Goal: Information Seeking & Learning: Learn about a topic

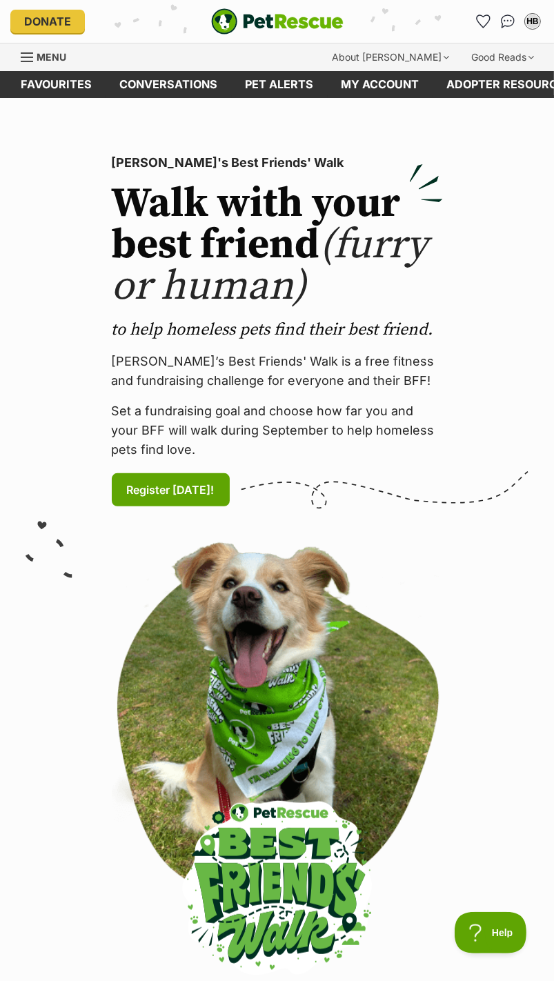
click at [66, 85] on link "Favourites" at bounding box center [57, 84] width 99 height 27
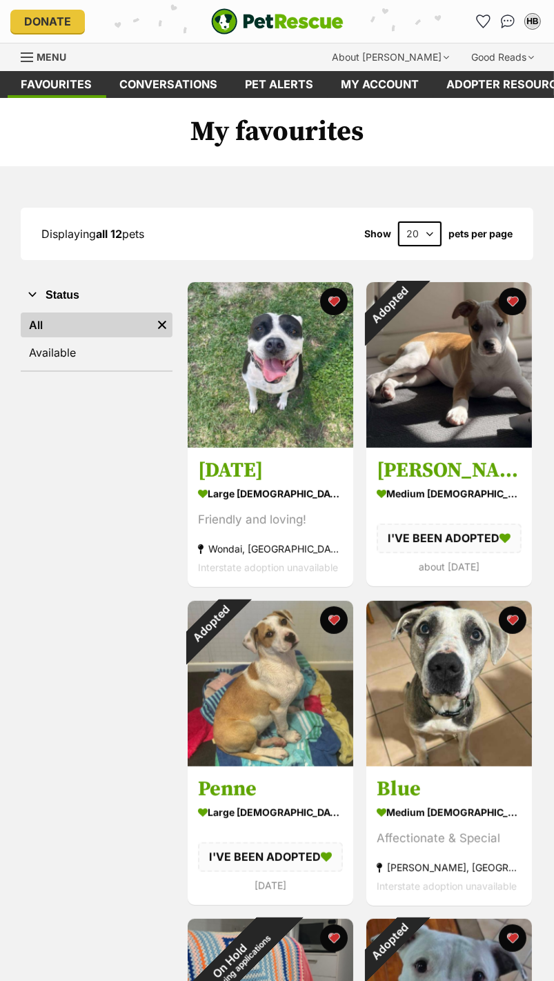
click at [515, 304] on button "favourite" at bounding box center [513, 302] width 28 height 28
click at [321, 618] on button "favourite" at bounding box center [334, 621] width 28 height 28
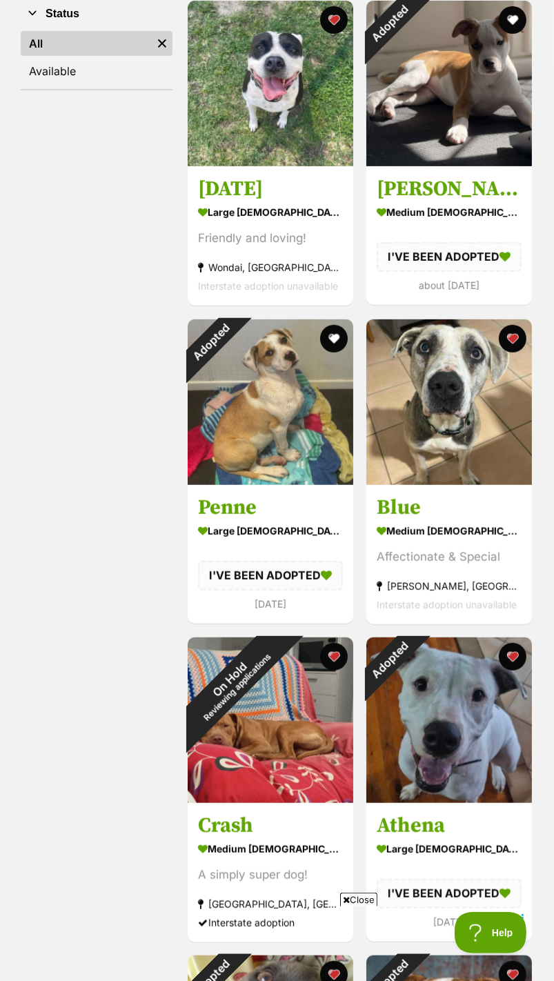
scroll to position [288, 0]
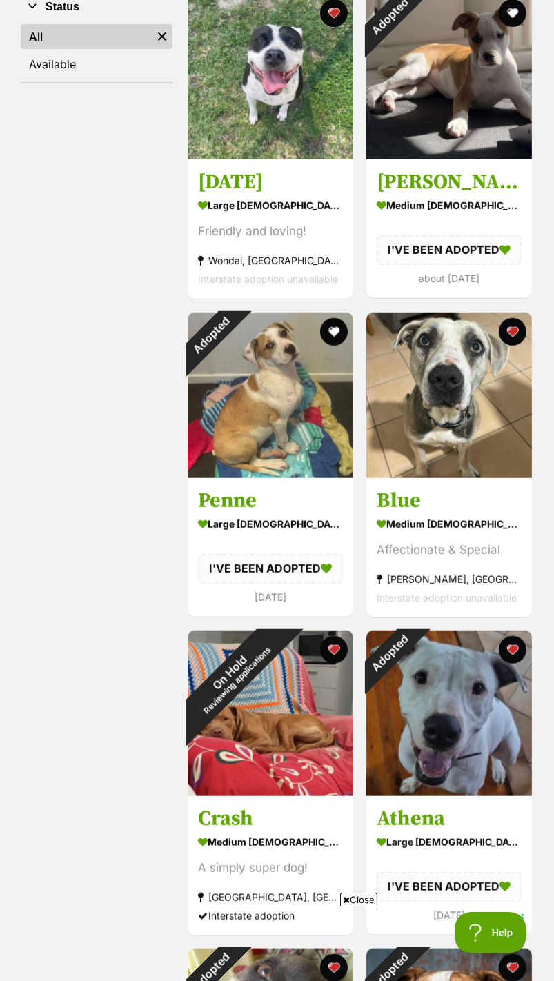
click at [519, 670] on img at bounding box center [449, 714] width 166 height 166
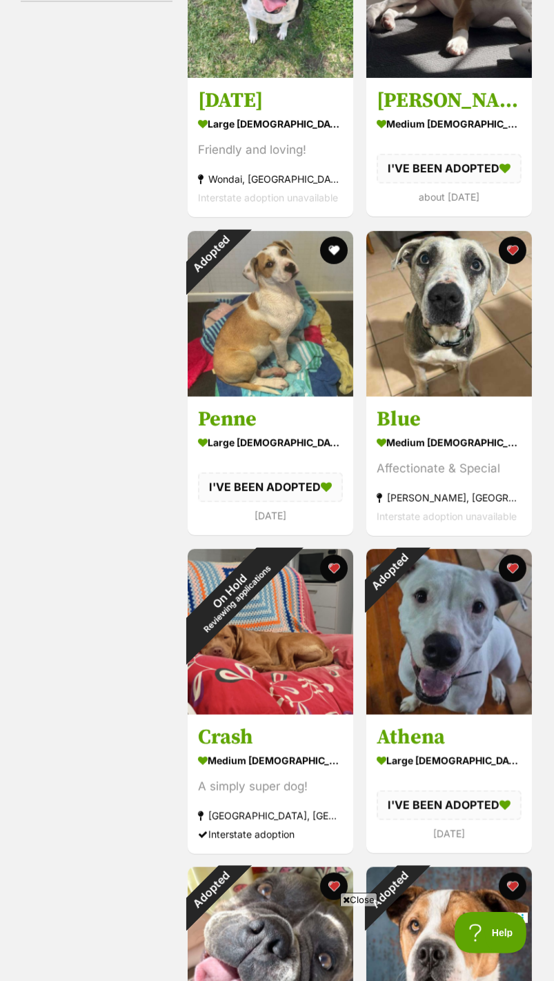
scroll to position [380, 0]
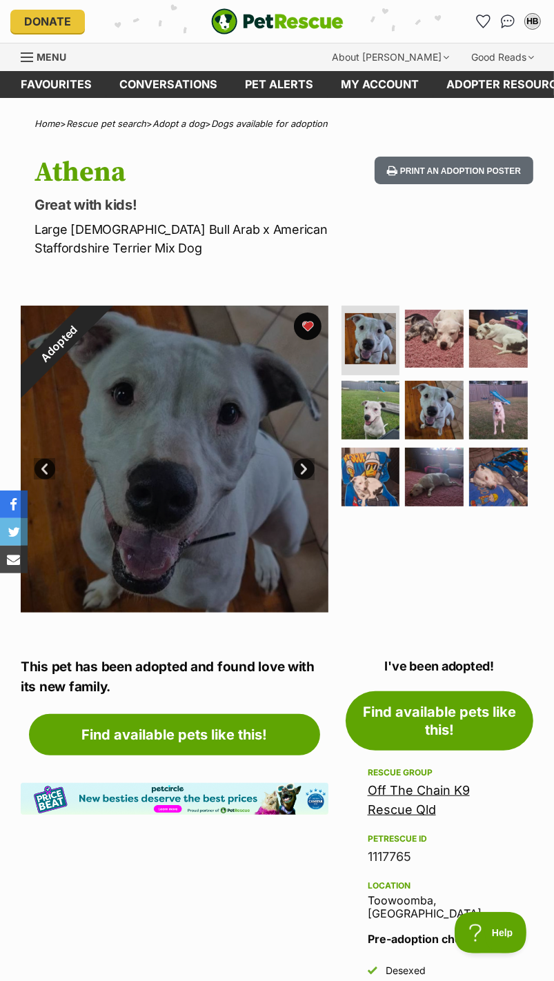
click at [58, 83] on link "Favourites" at bounding box center [57, 84] width 99 height 27
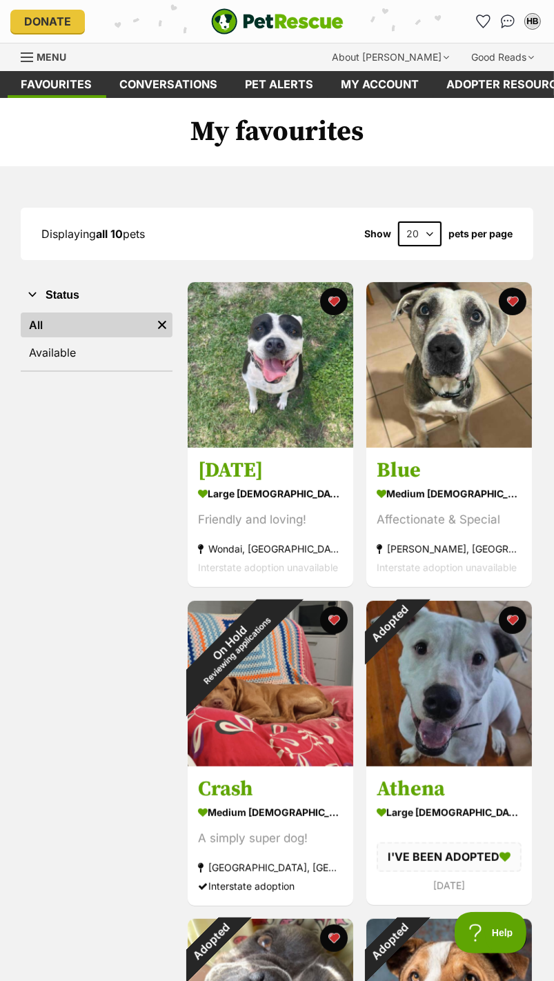
click at [507, 647] on img at bounding box center [449, 684] width 166 height 166
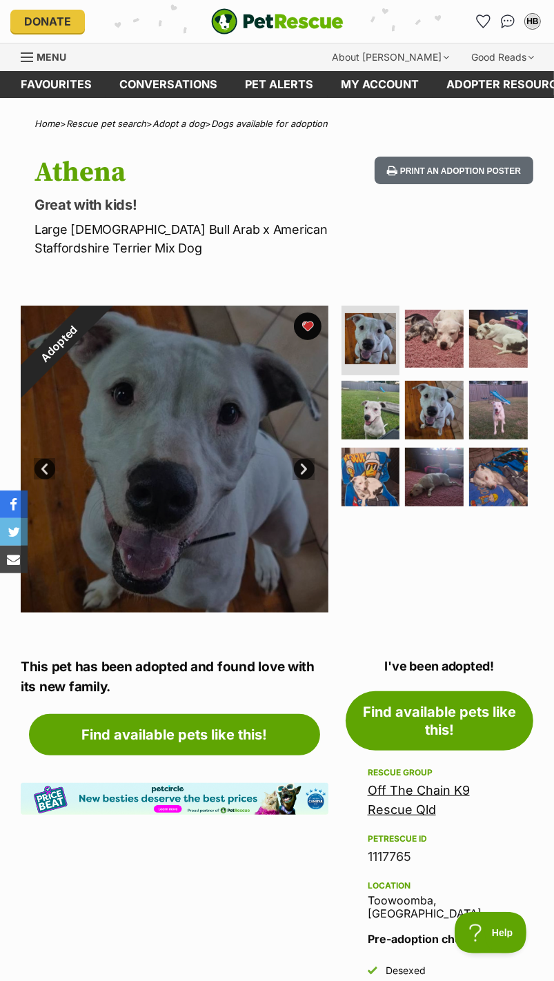
click at [57, 81] on link "Favourites" at bounding box center [57, 84] width 99 height 27
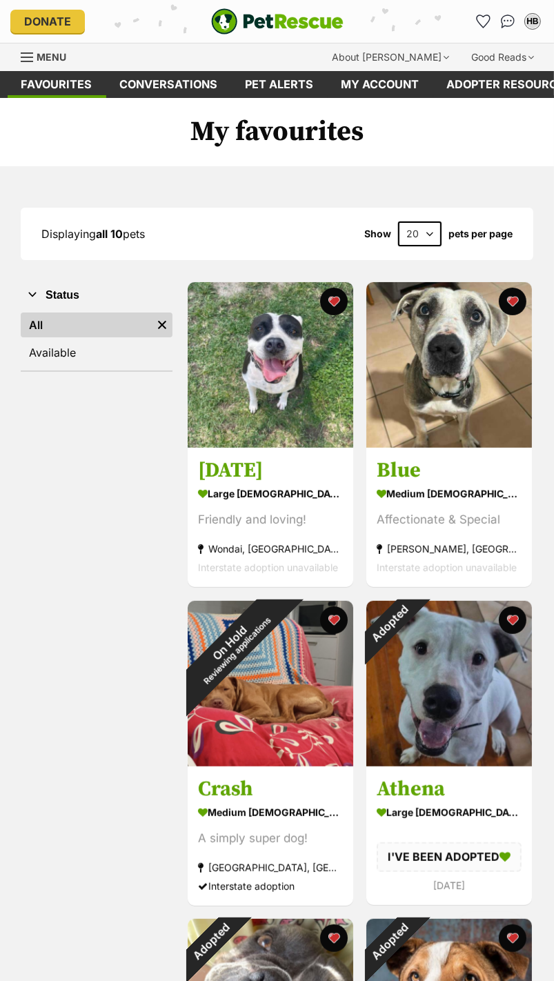
click at [514, 613] on button "favourite" at bounding box center [513, 621] width 28 height 28
click at [336, 622] on button "favourite" at bounding box center [334, 621] width 28 height 28
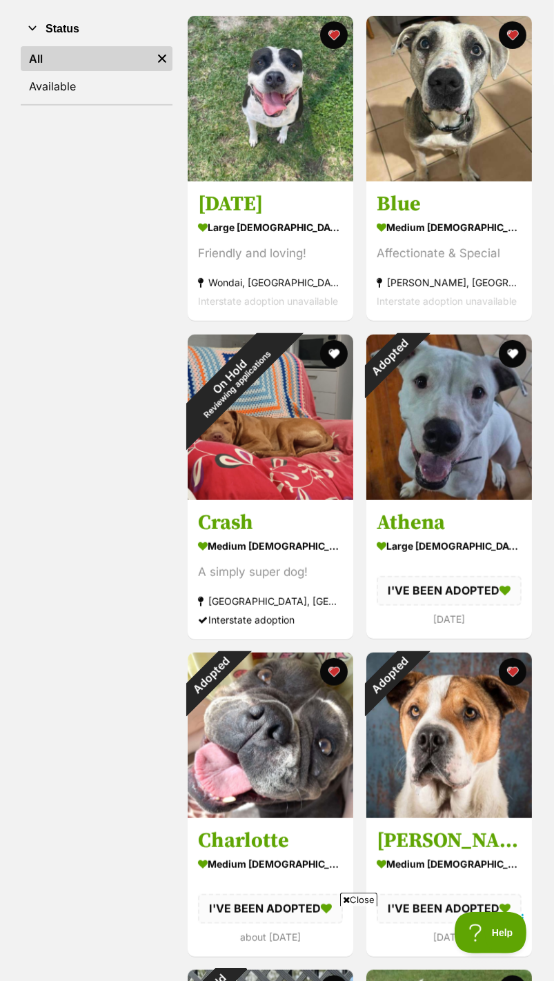
scroll to position [282, 0]
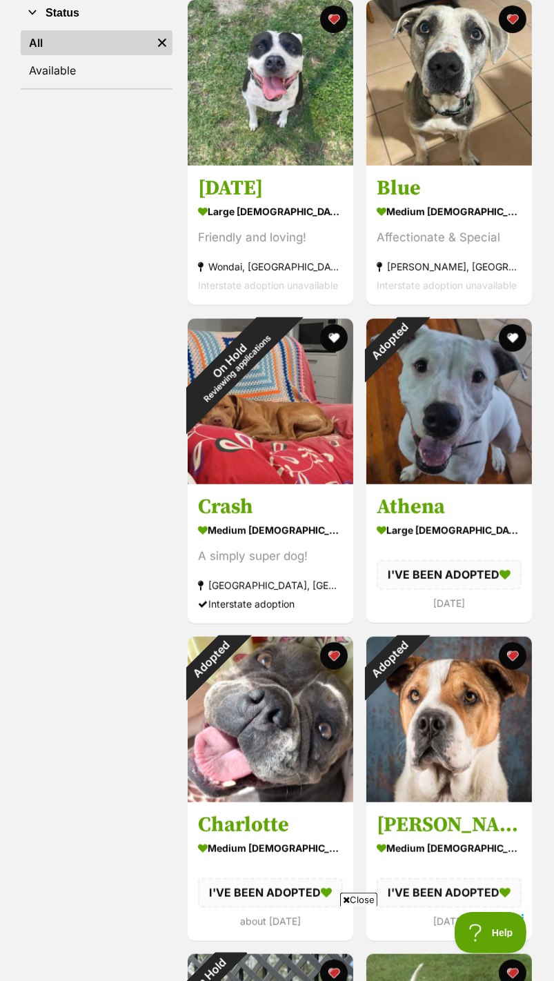
click at [328, 660] on button "favourite" at bounding box center [334, 656] width 28 height 28
click at [504, 654] on button "favourite" at bounding box center [513, 656] width 28 height 28
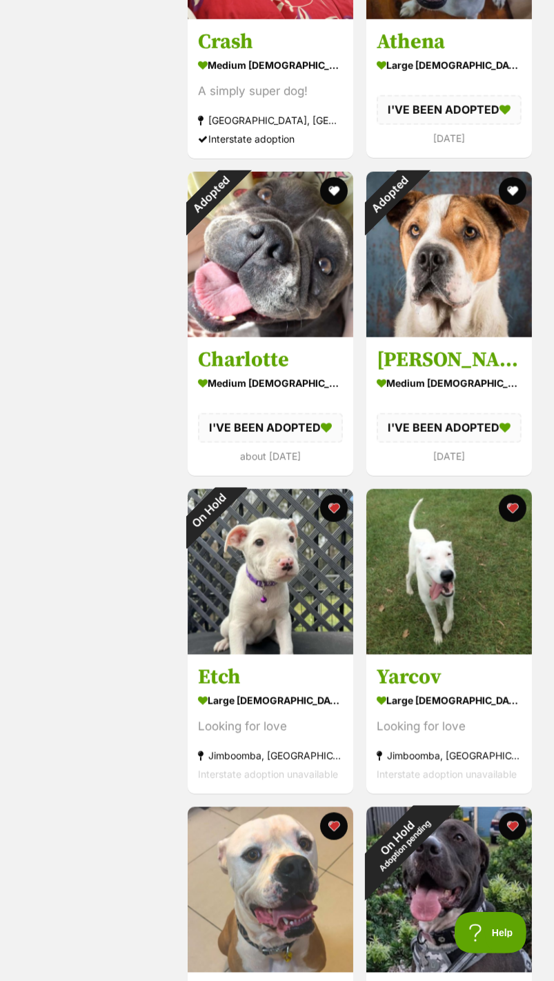
scroll to position [0, 0]
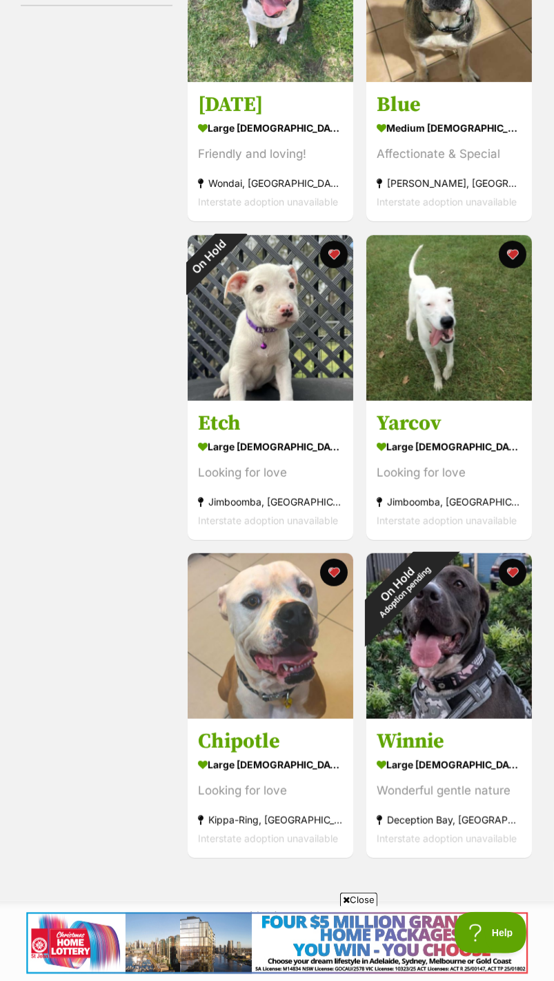
scroll to position [371, 0]
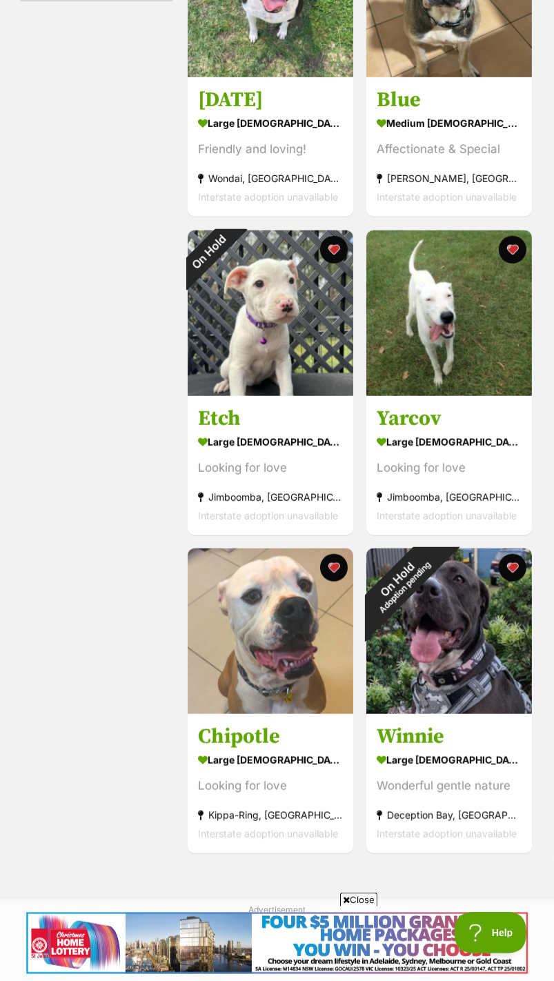
click at [270, 686] on img at bounding box center [271, 632] width 166 height 166
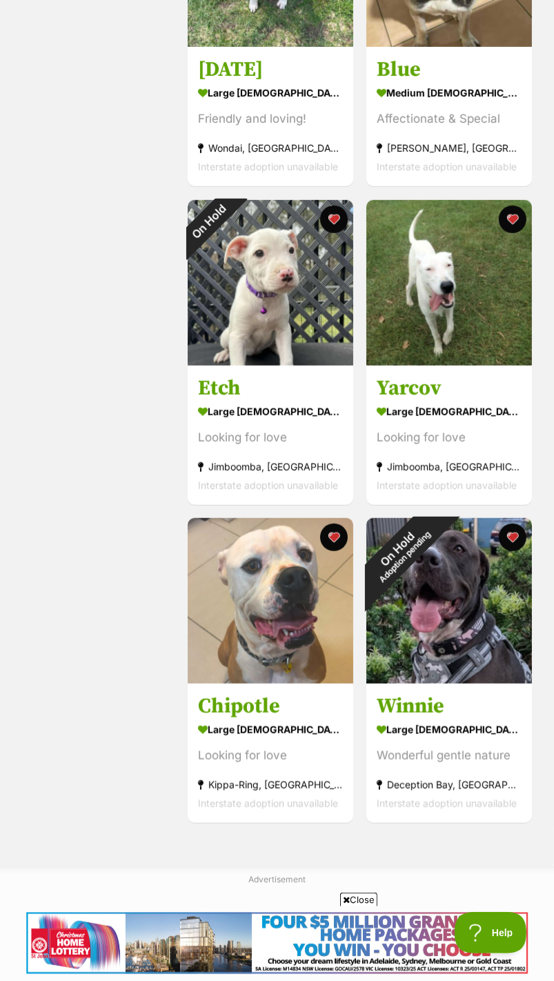
scroll to position [462, 0]
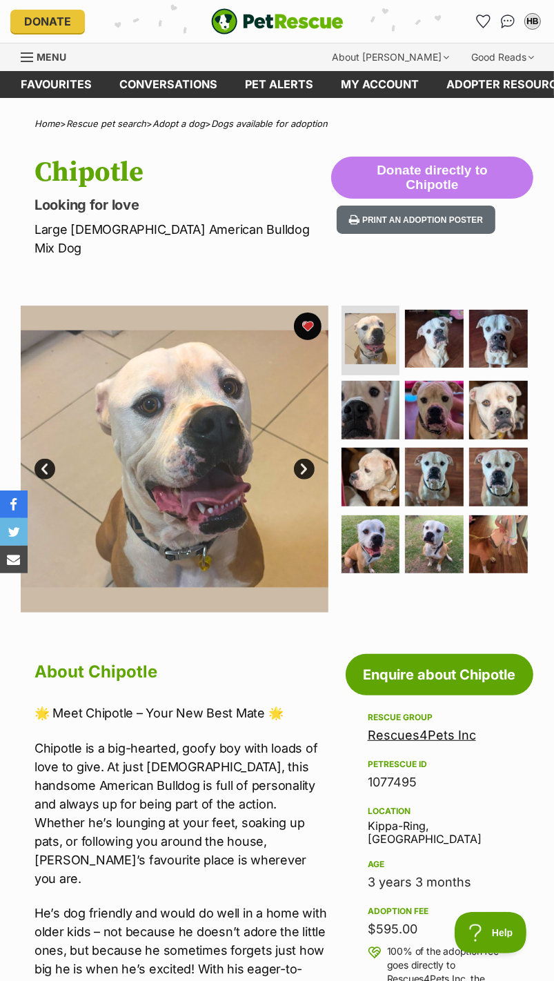
click at [37, 58] on span "Menu" at bounding box center [52, 57] width 30 height 12
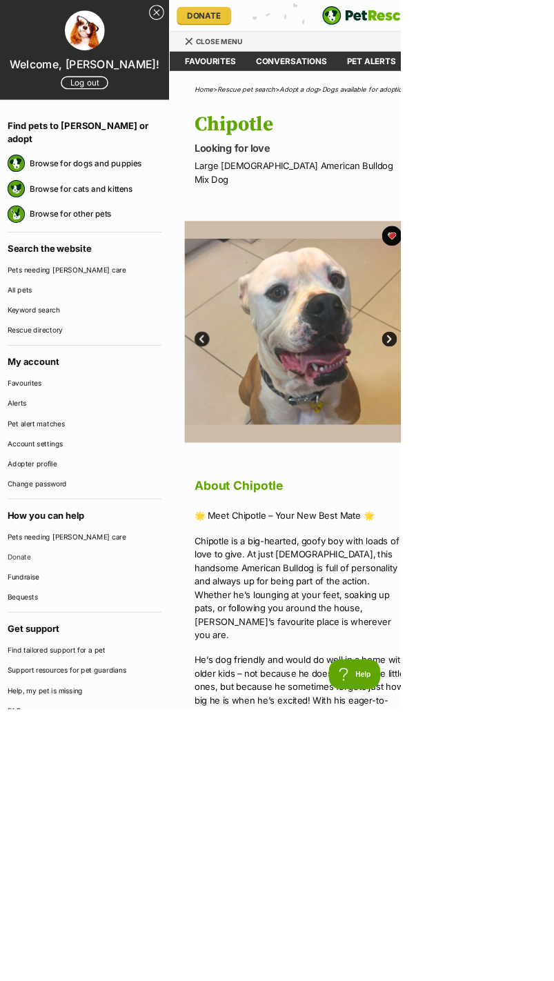
click at [67, 211] on link "Browse for dogs and puppies" at bounding box center [132, 225] width 183 height 29
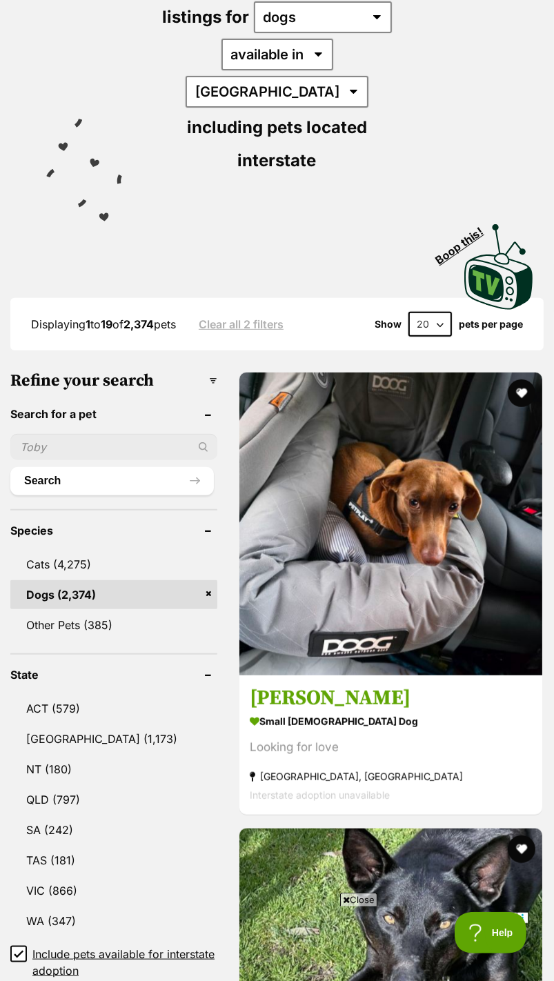
scroll to position [230, 0]
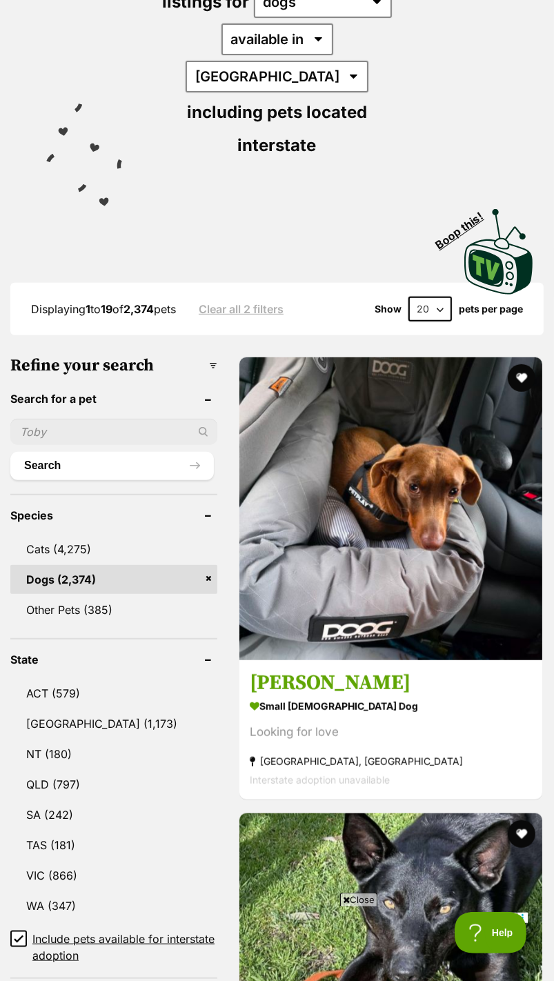
click at [90, 770] on link "QLD (797)" at bounding box center [113, 784] width 207 height 29
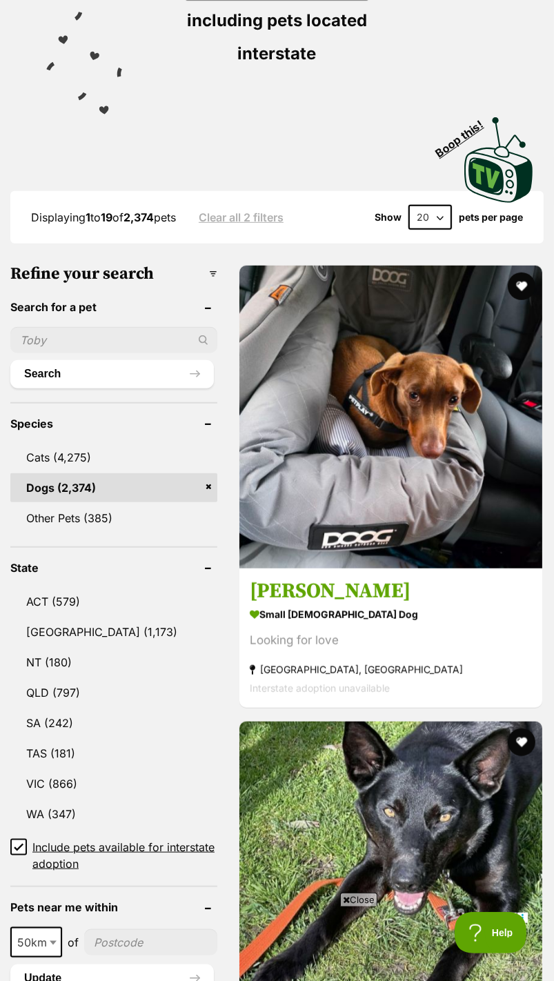
scroll to position [322, 0]
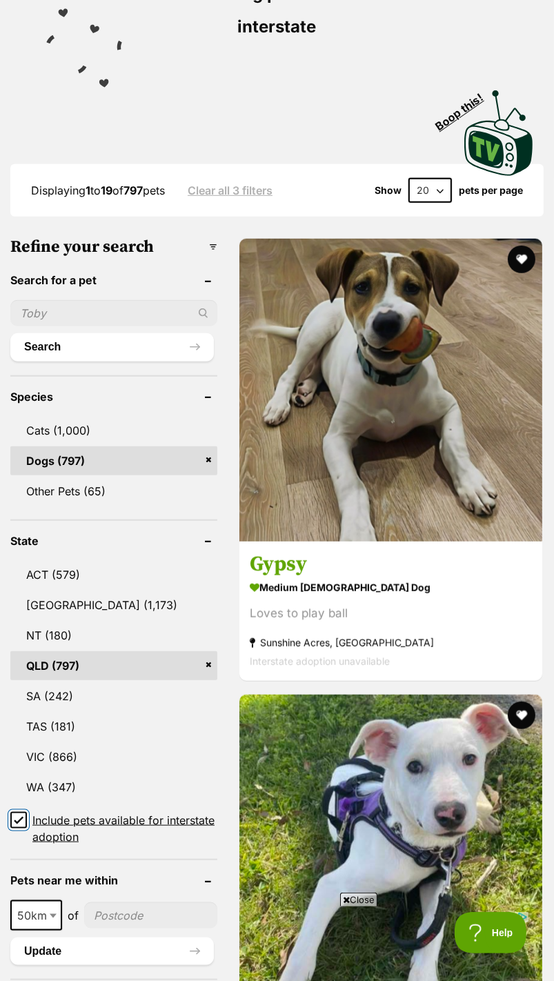
click at [26, 812] on input "Include pets available for interstate adoption" at bounding box center [18, 820] width 17 height 17
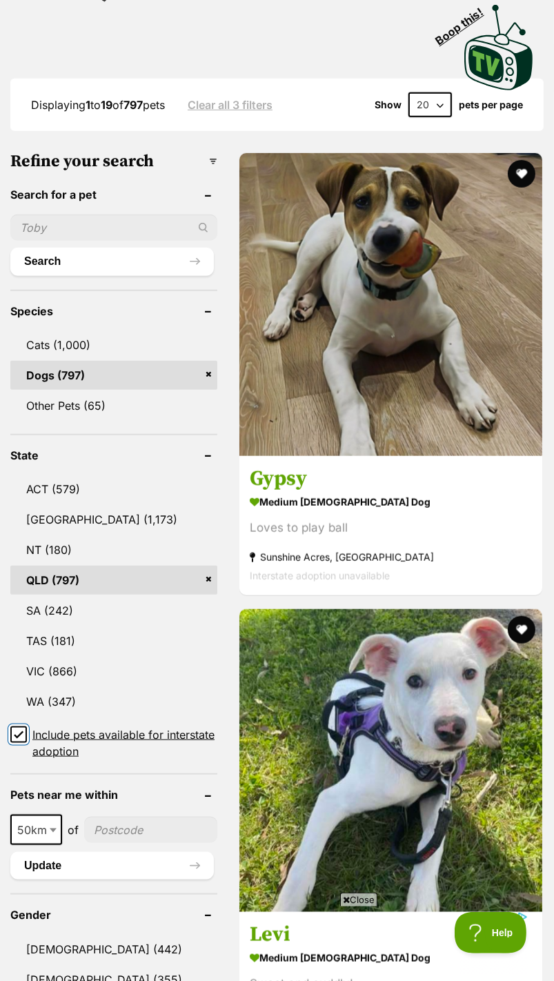
scroll to position [440, 0]
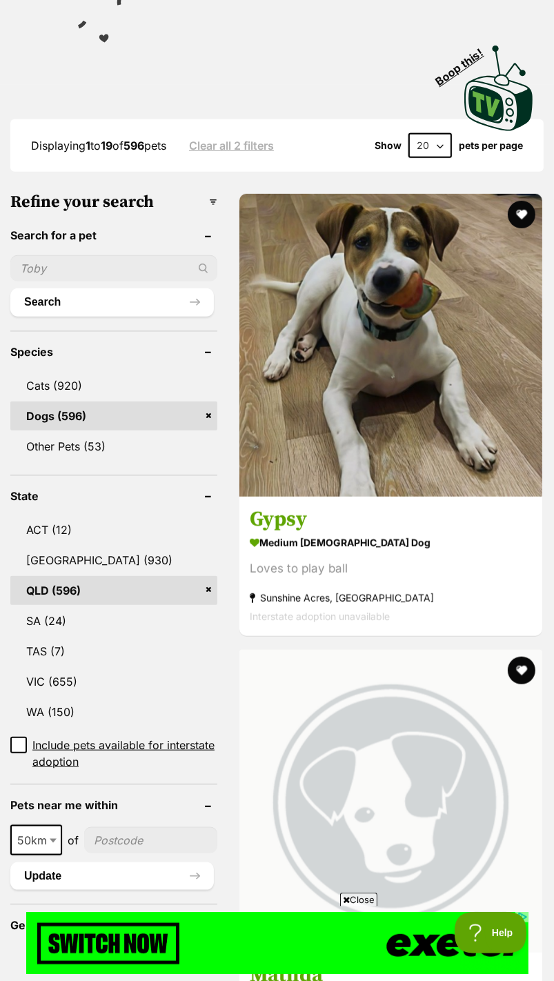
click at [52, 839] on b at bounding box center [53, 841] width 7 height 4
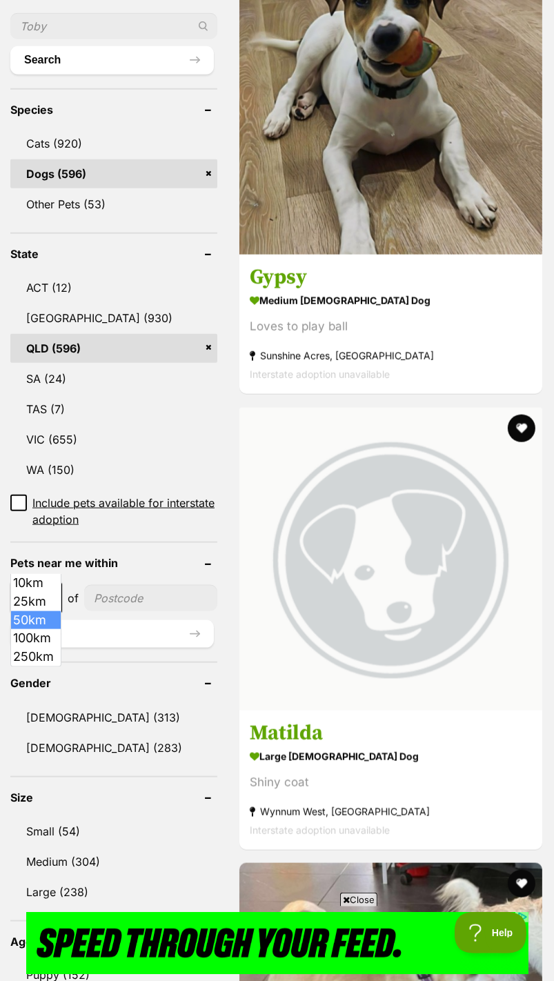
scroll to position [578, 0]
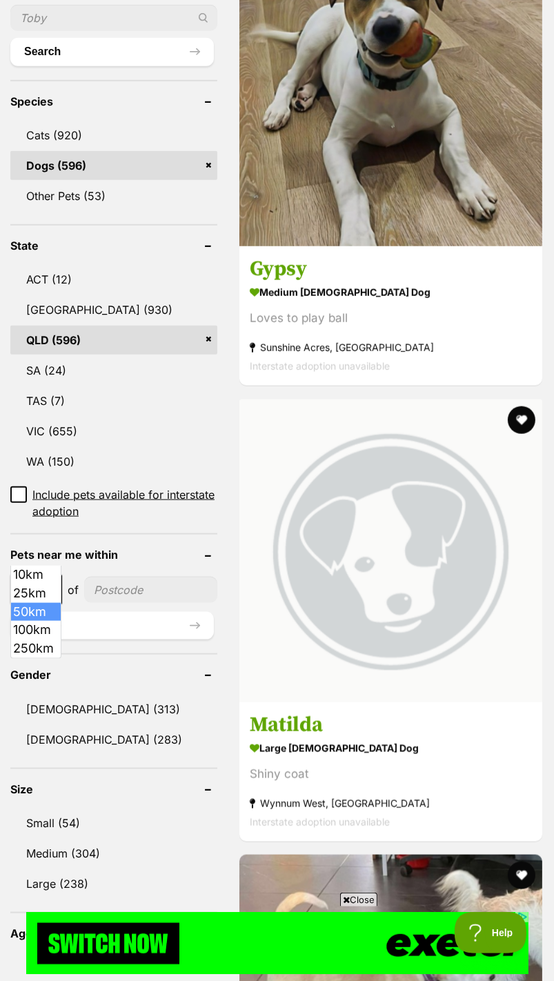
select select "250"
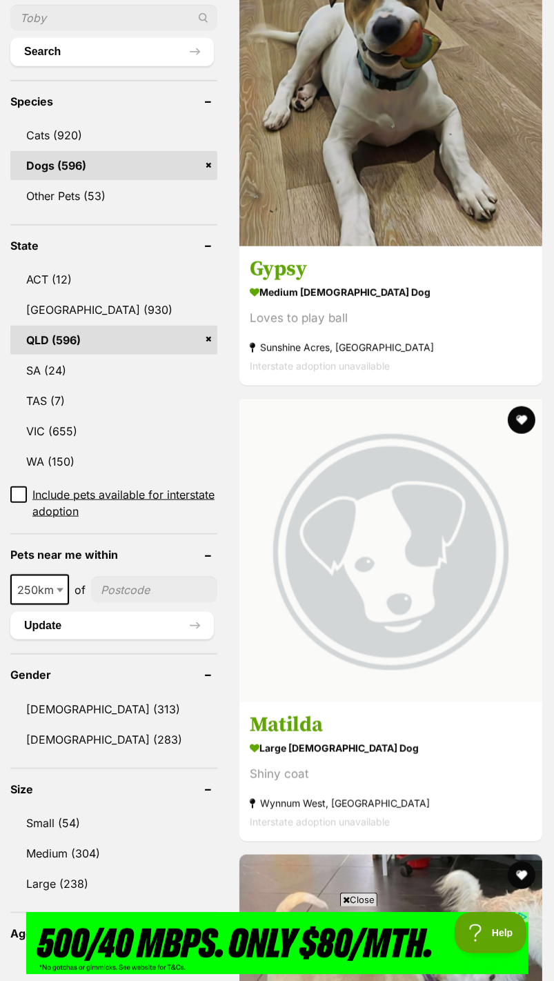
click at [112, 577] on input"] "postcode" at bounding box center [154, 590] width 126 height 26
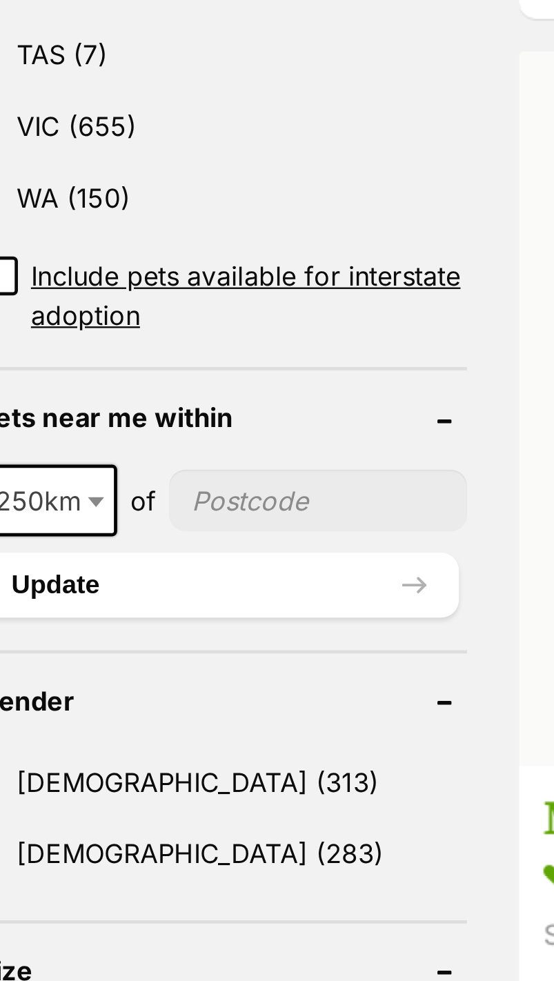
scroll to position [591, 0]
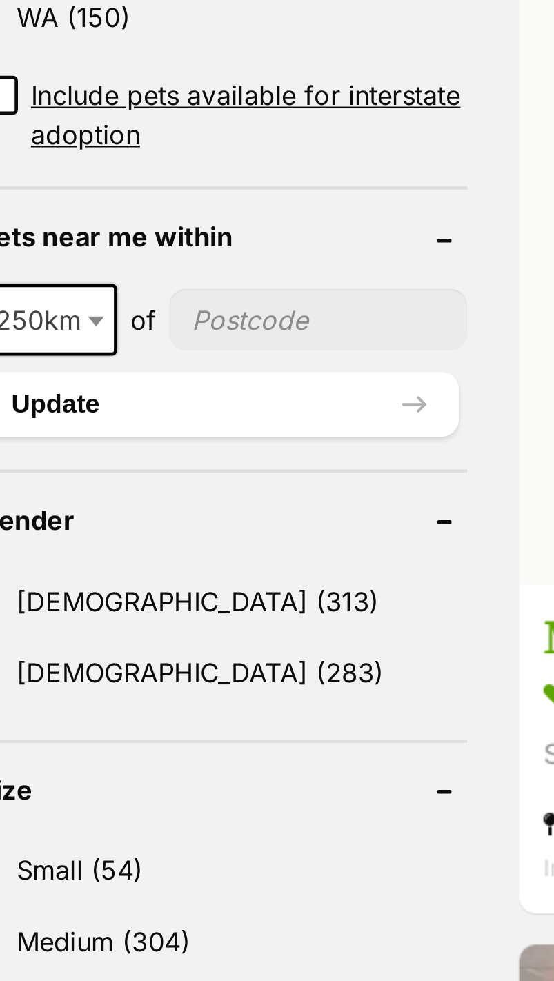
type input"] "4570"
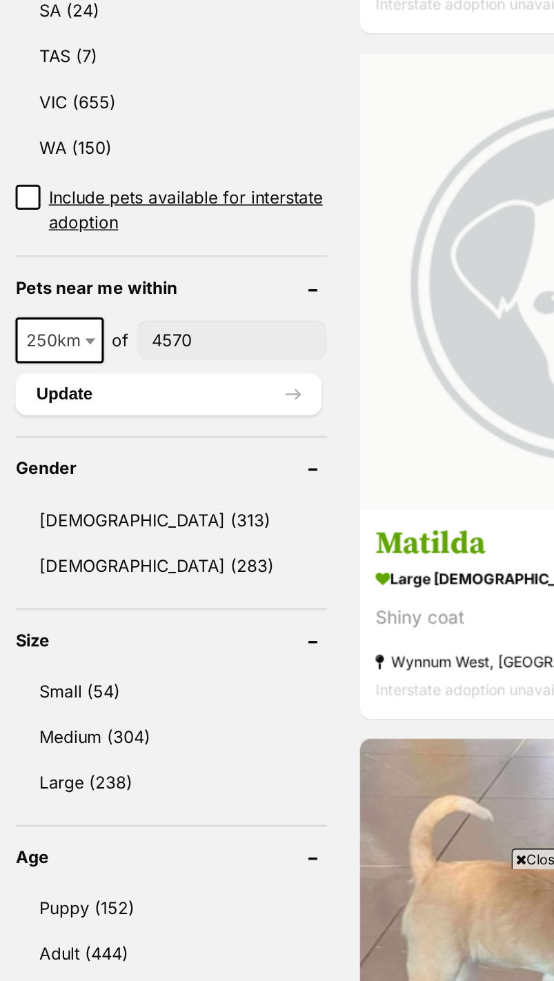
scroll to position [616, 0]
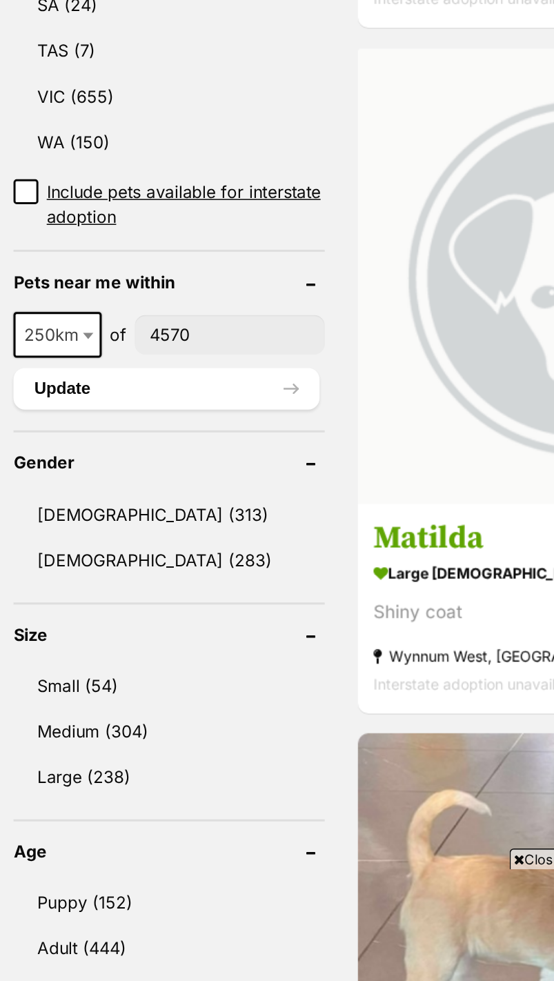
click at [102, 831] on link "Large (238)" at bounding box center [113, 845] width 207 height 29
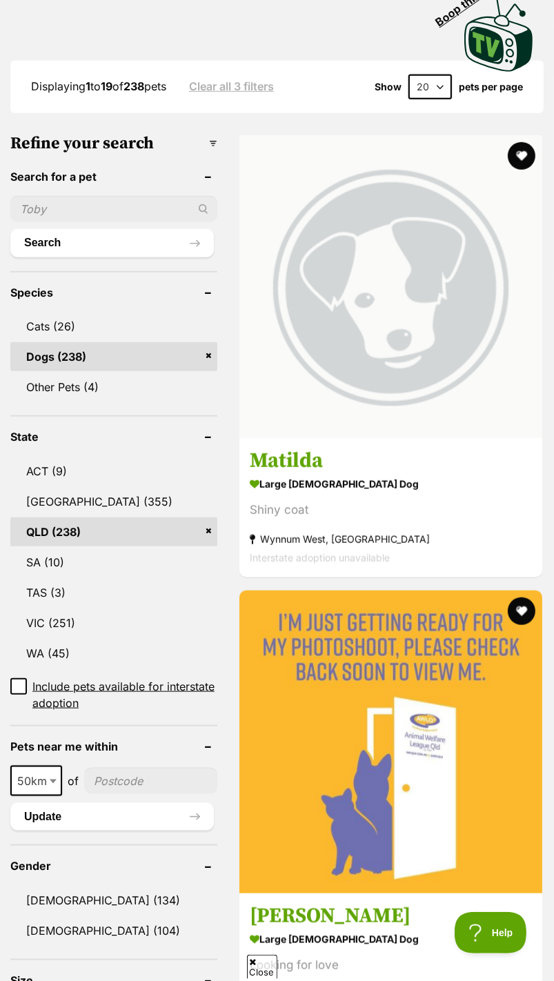
scroll to position [462, 0]
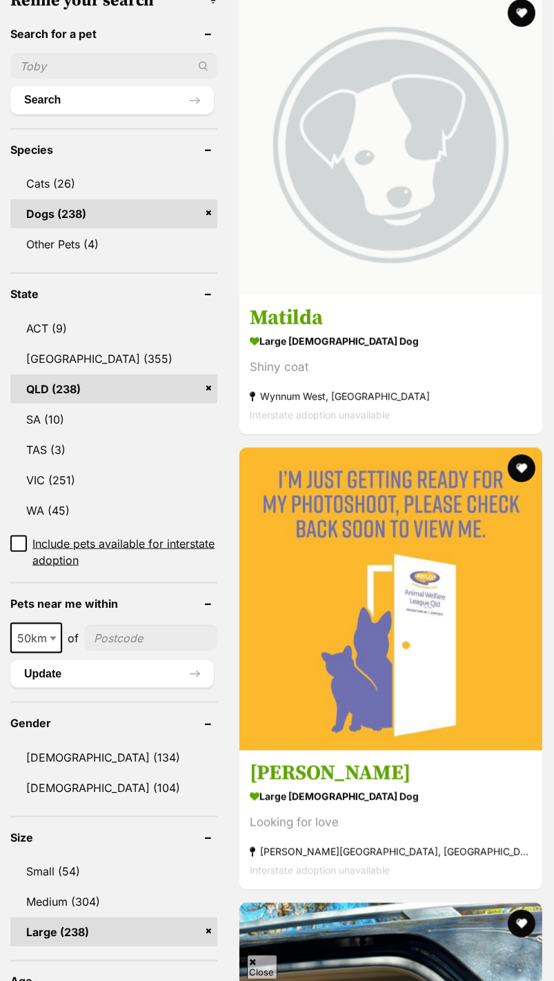
click at [199, 918] on link "Large (238)" at bounding box center [113, 932] width 207 height 29
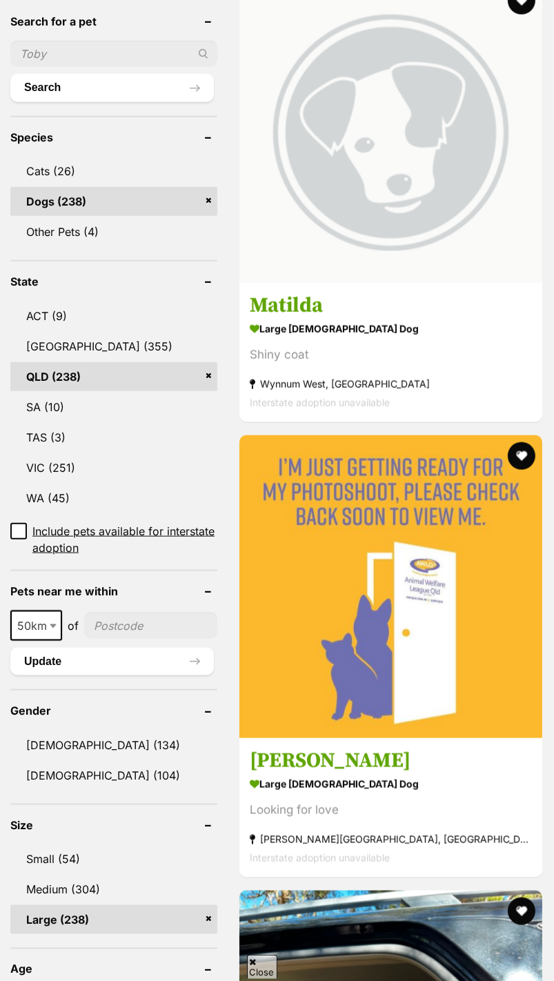
click at [208, 905] on link "Large (238)" at bounding box center [113, 919] width 207 height 29
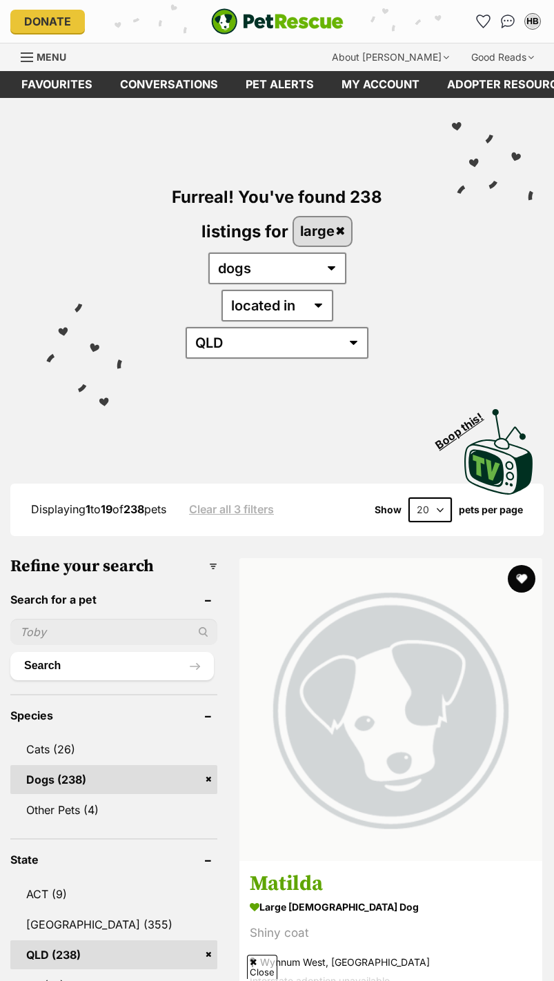
scroll to position [578, 0]
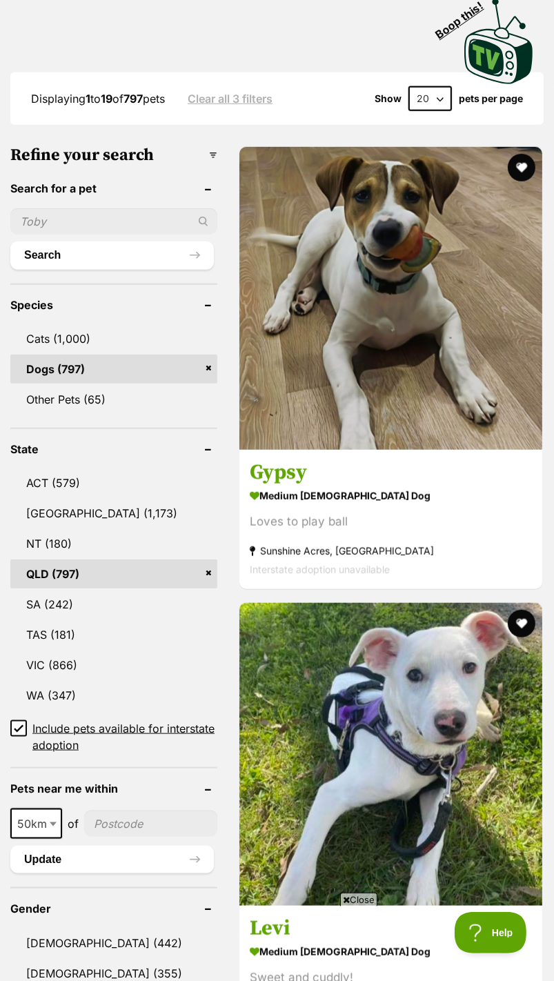
click at [30, 814] on span "50km" at bounding box center [36, 823] width 49 height 19
select select "250"
click at [124, 811] on input"] "postcode" at bounding box center [154, 824] width 126 height 26
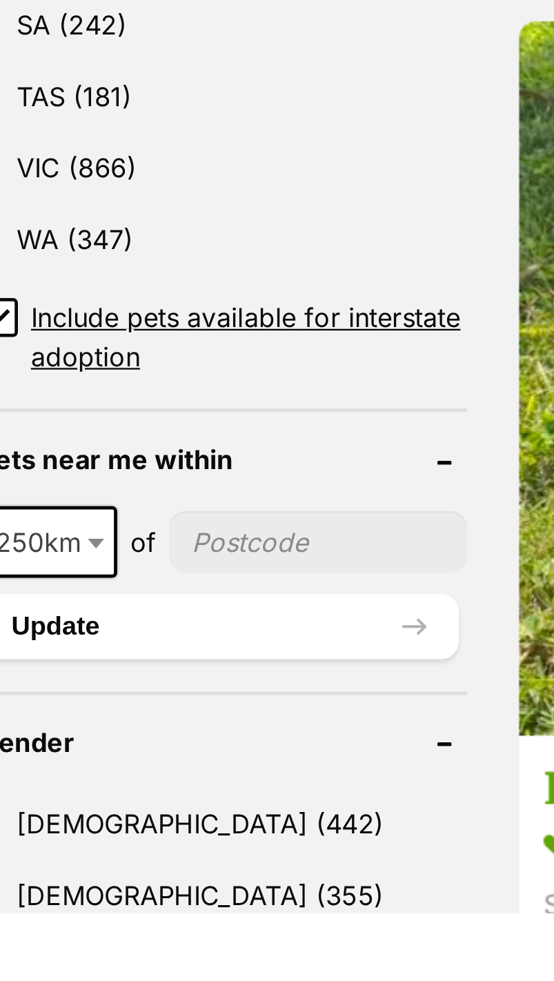
type input"] "4570"
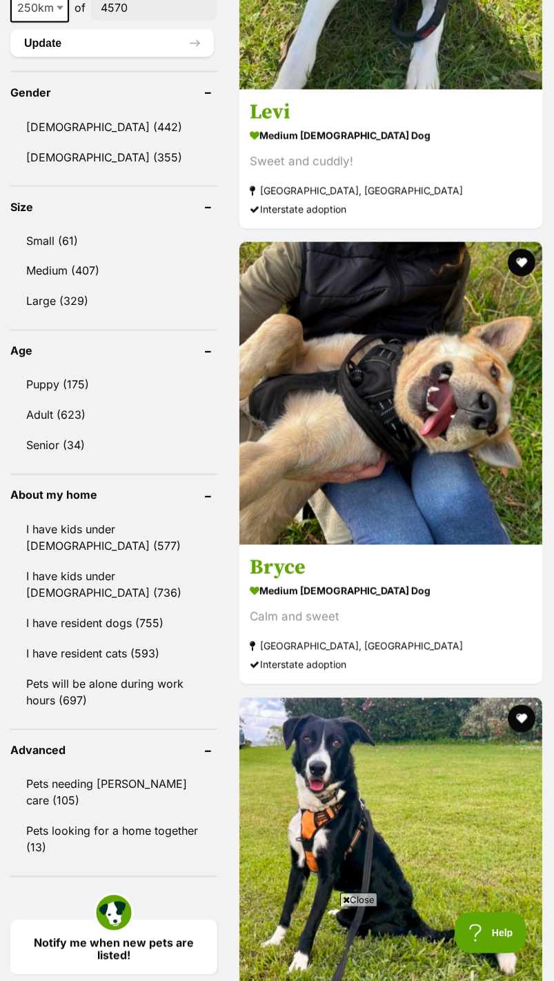
scroll to position [1257, 0]
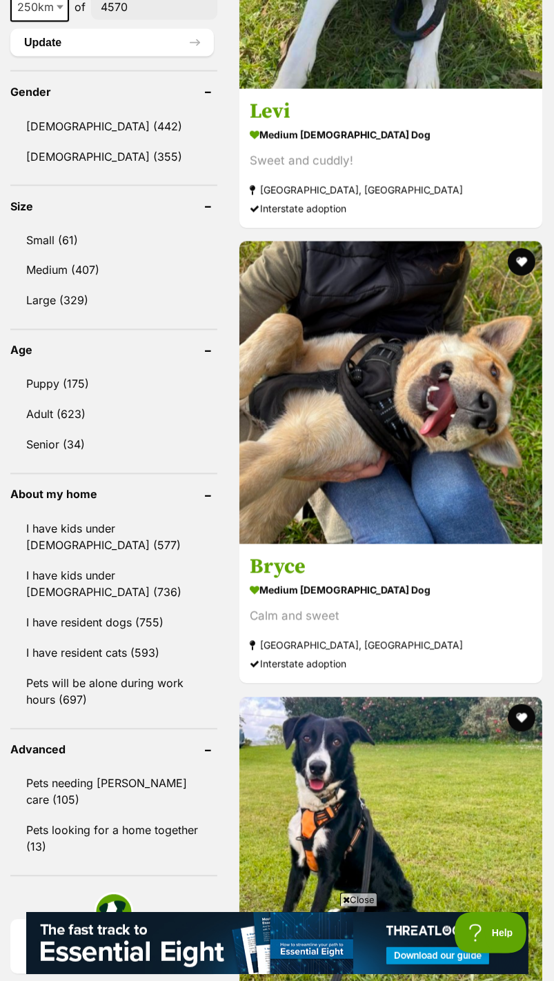
click at [50, 609] on link "I have resident dogs (755)" at bounding box center [113, 623] width 207 height 29
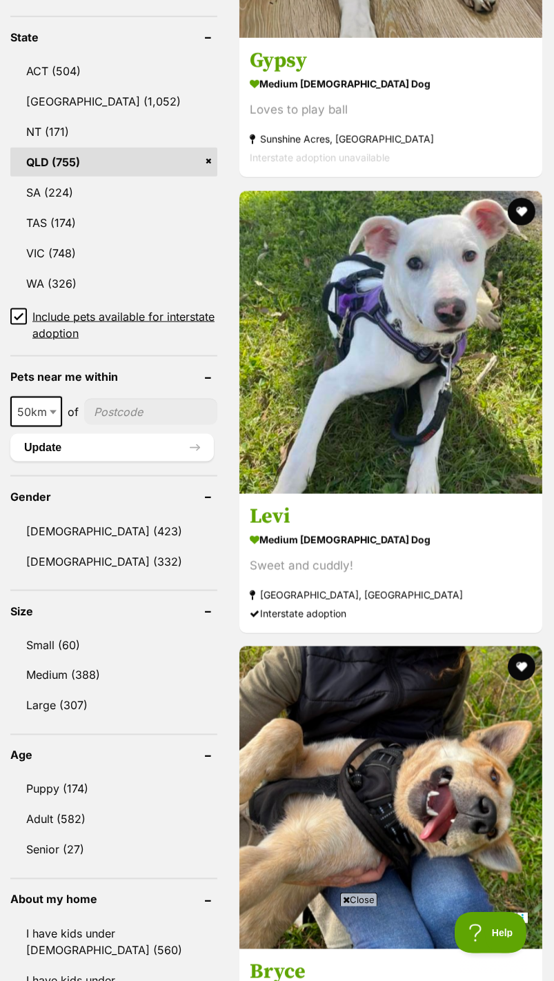
click at [18, 314] on icon at bounding box center [18, 317] width 8 height 6
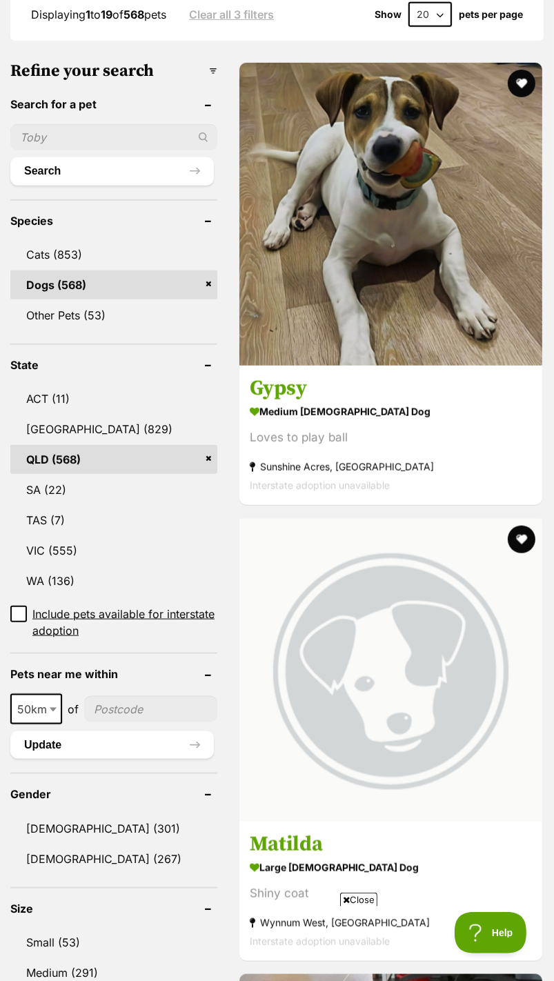
click at [34, 700] on span "50km" at bounding box center [36, 709] width 49 height 19
select select "100"
click at [48, 700] on span "100km" at bounding box center [39, 709] width 54 height 19
click at [57, 708] on b at bounding box center [58, 710] width 7 height 4
click at [18, 814] on link "Male (301)" at bounding box center [113, 828] width 207 height 29
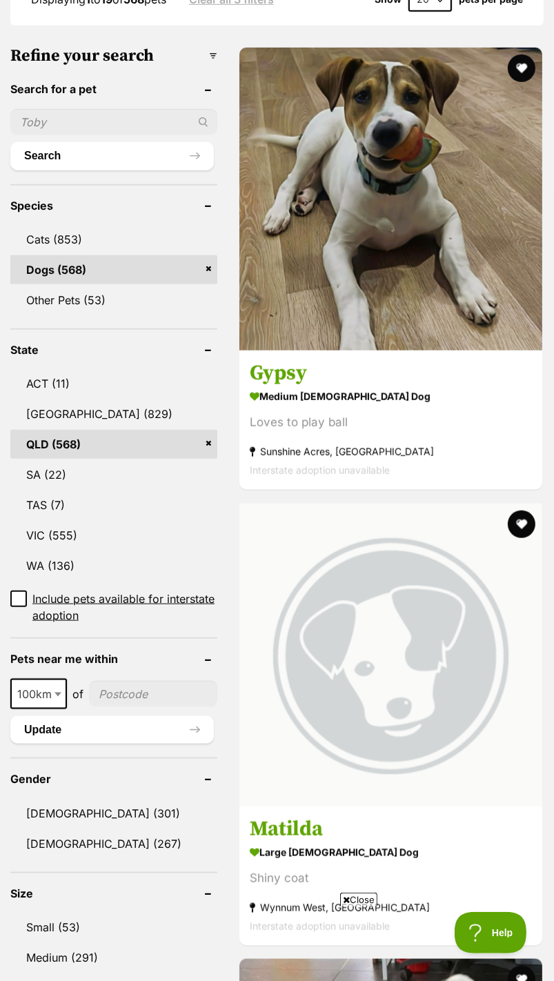
scroll to position [583, 0]
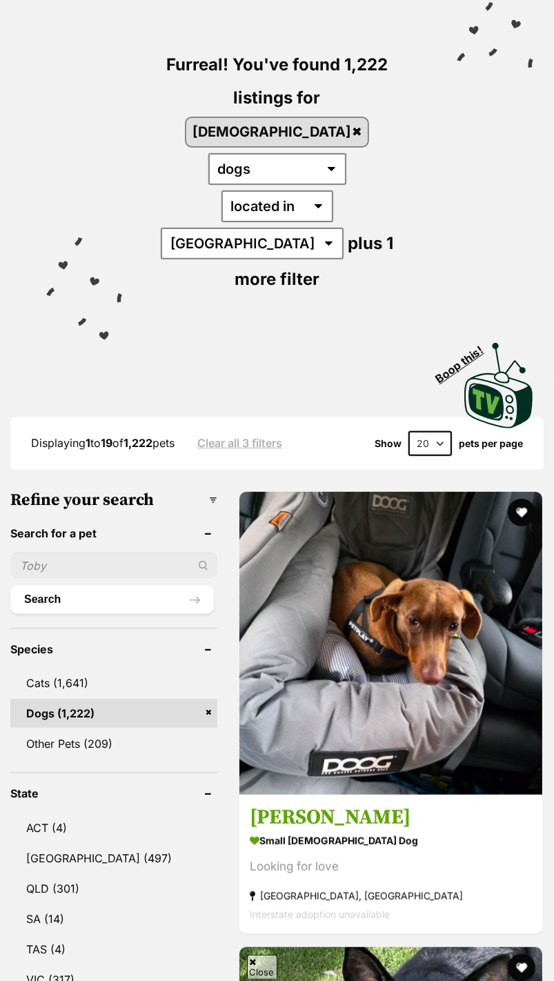
scroll to position [146, 0]
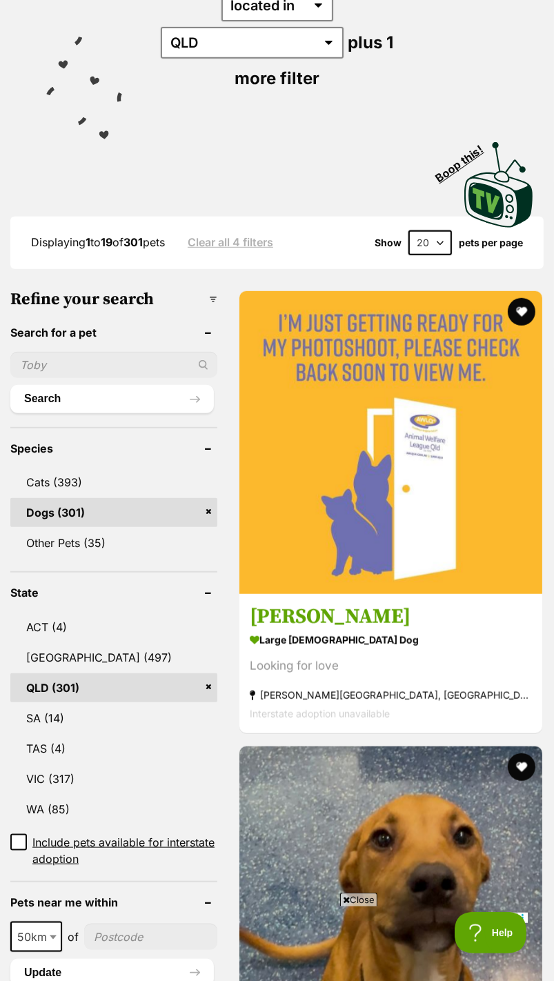
click at [53, 936] on b at bounding box center [53, 938] width 7 height 4
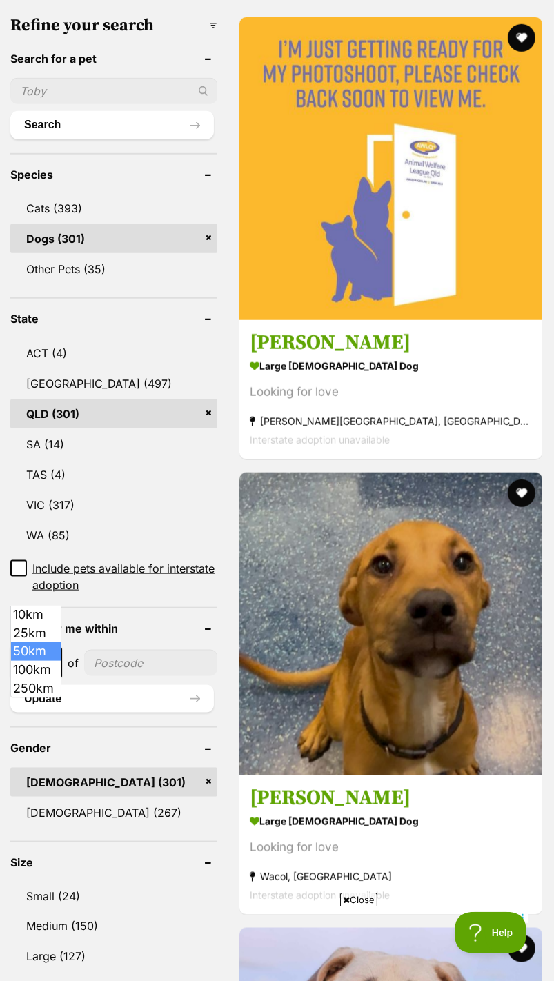
scroll to position [609, 0]
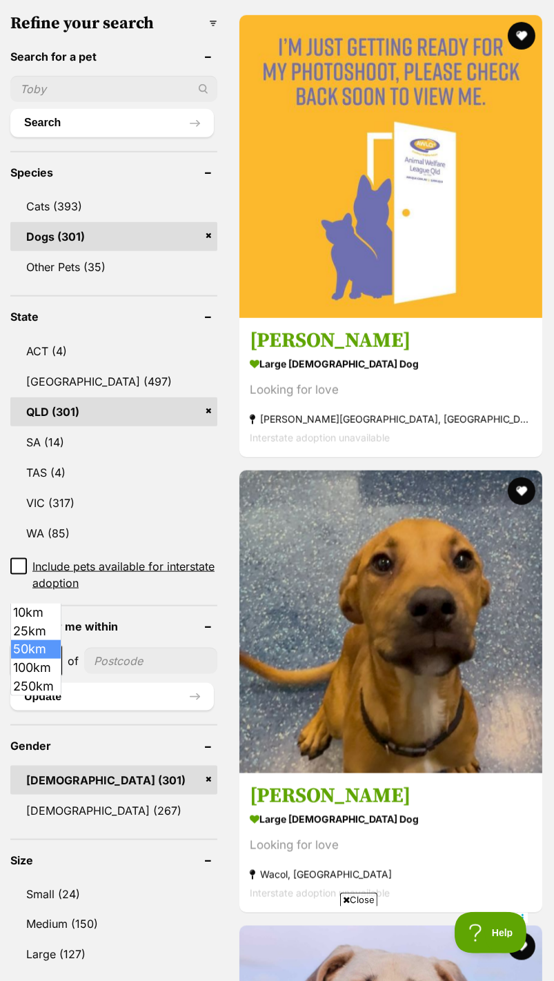
select select "250"
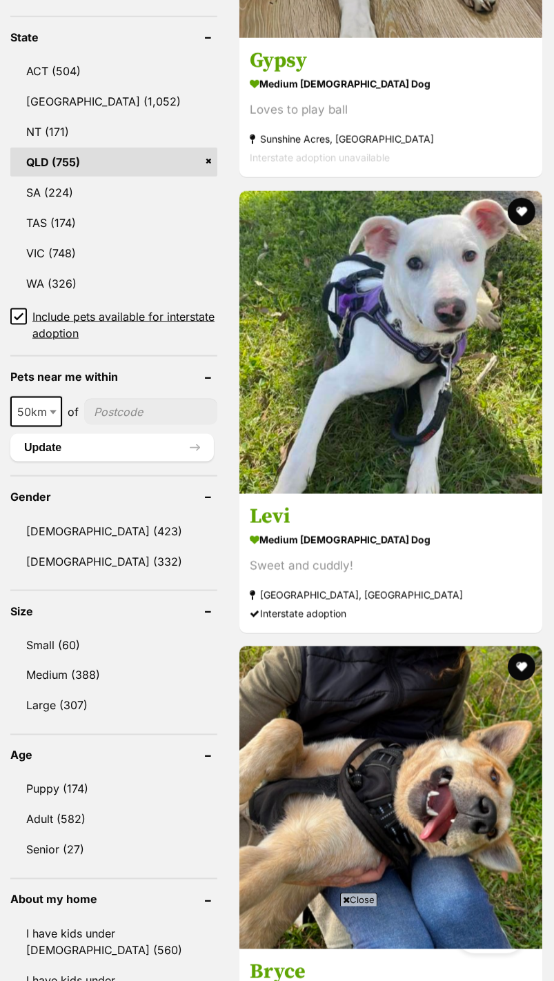
click at [52, 411] on b at bounding box center [53, 413] width 7 height 4
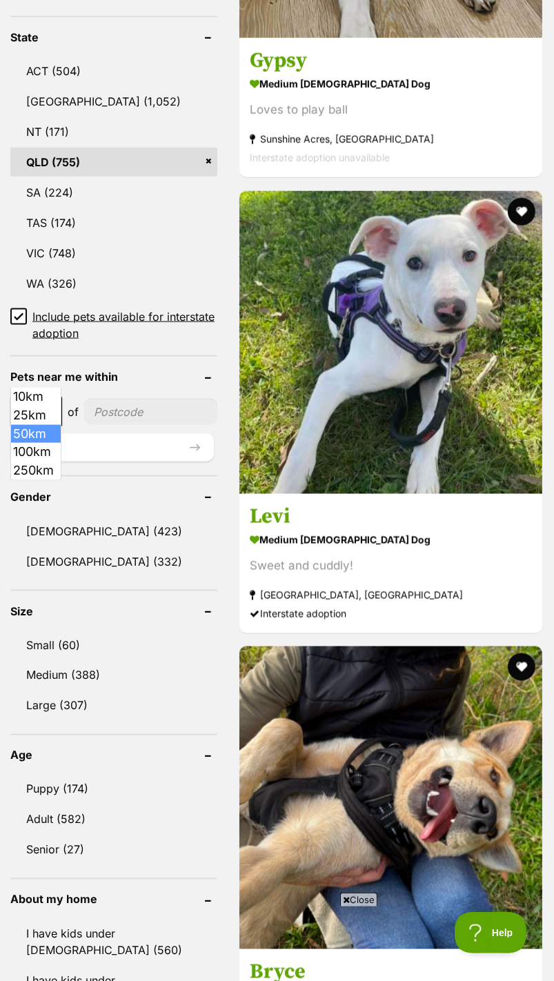
select select "250"
click at [108, 399] on input"] "postcode" at bounding box center [154, 412] width 126 height 26
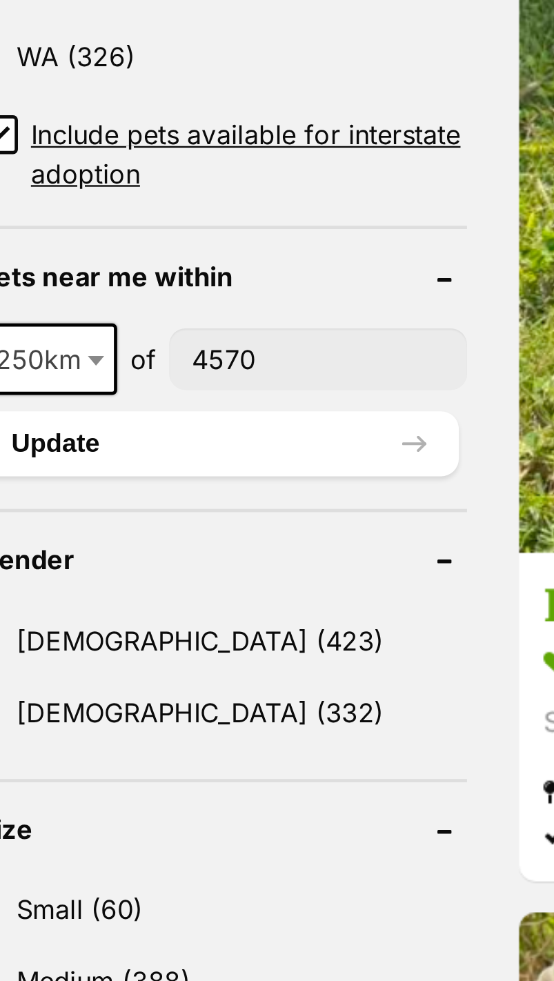
type input"] "4570"
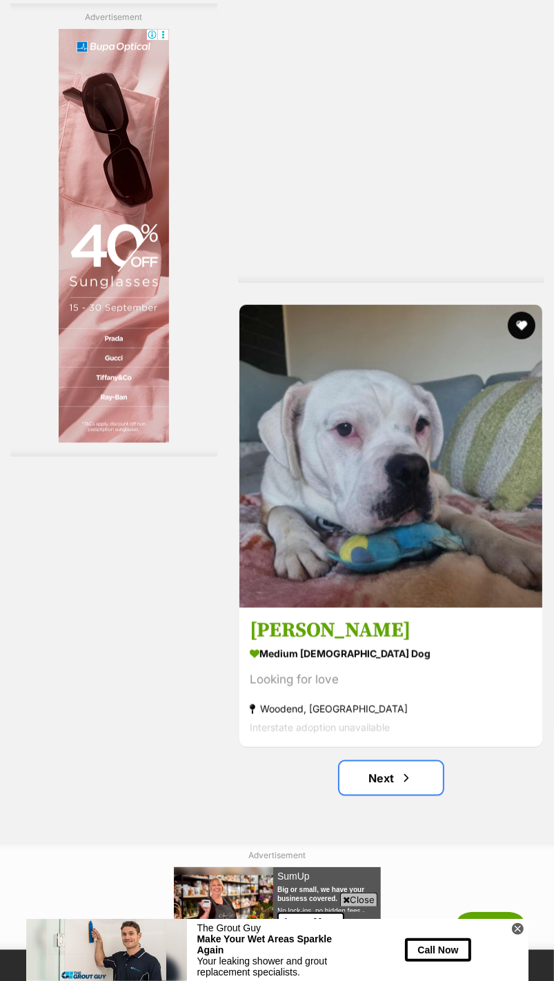
click at [364, 794] on link "Next" at bounding box center [392, 778] width 104 height 33
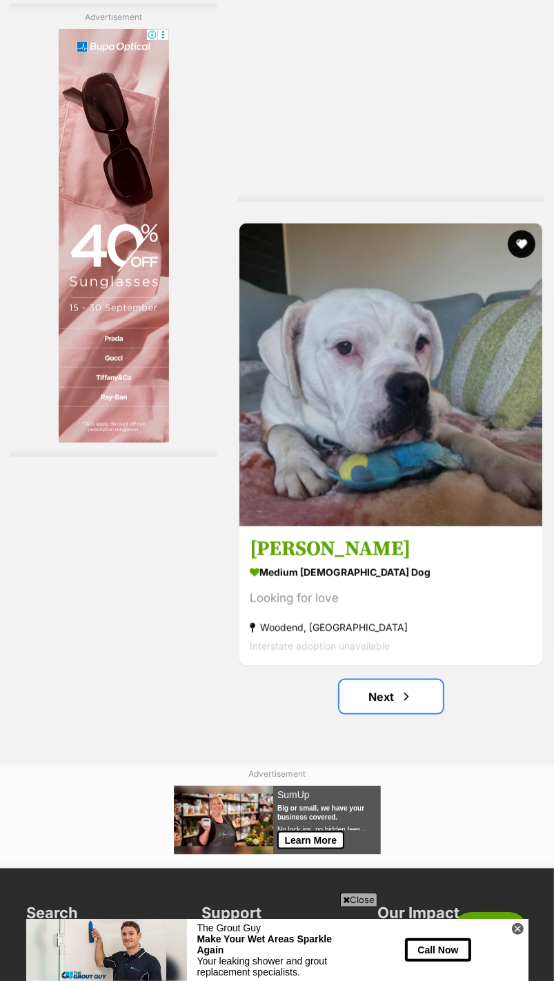
scroll to position [9709, 0]
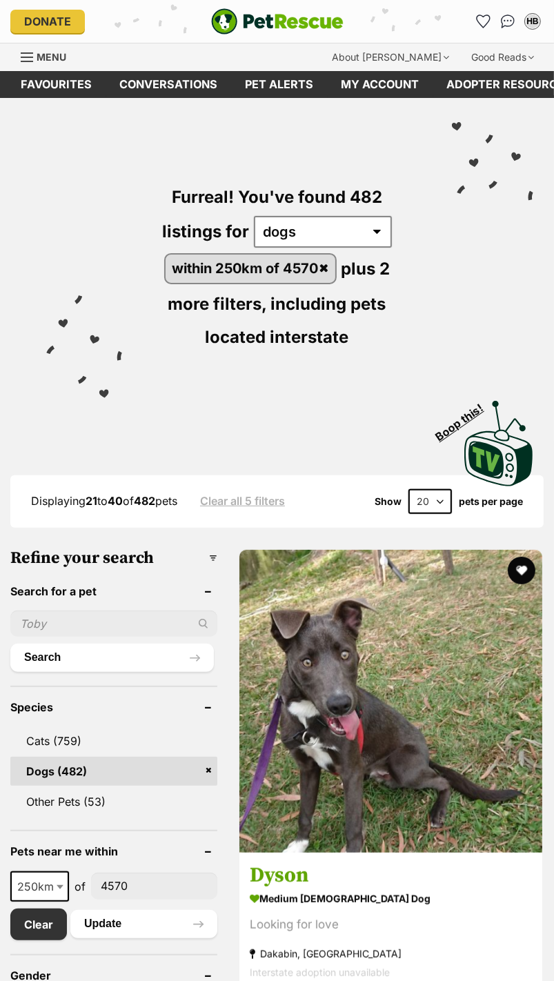
click at [302, 750] on img at bounding box center [390, 701] width 303 height 303
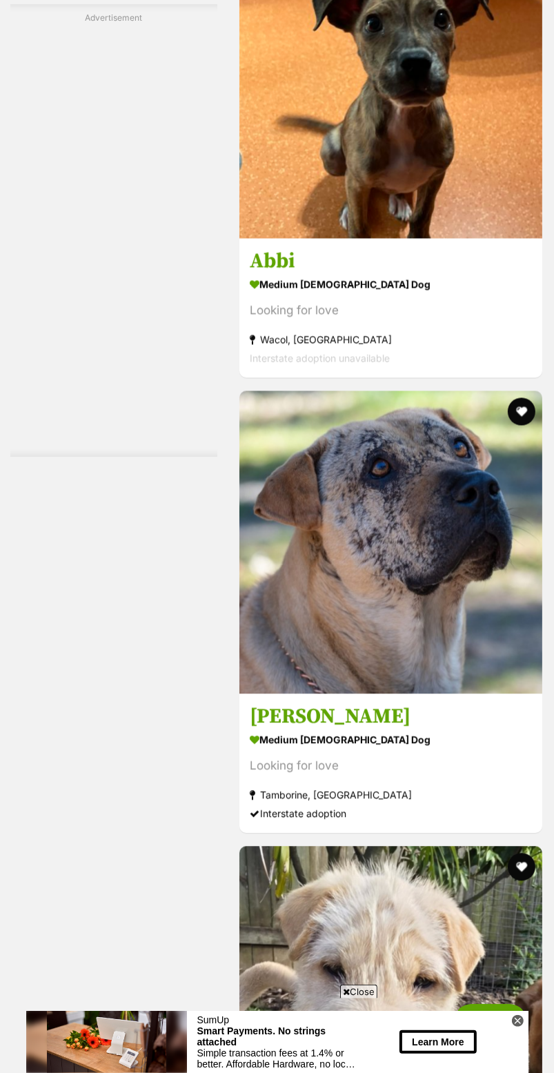
scroll to position [4512, 0]
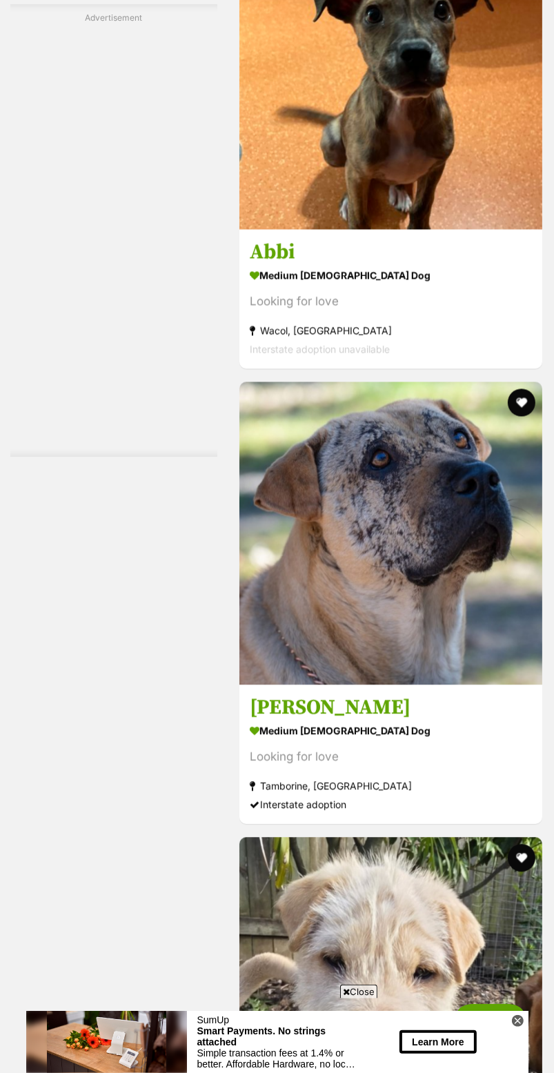
click at [474, 667] on img at bounding box center [390, 533] width 303 height 303
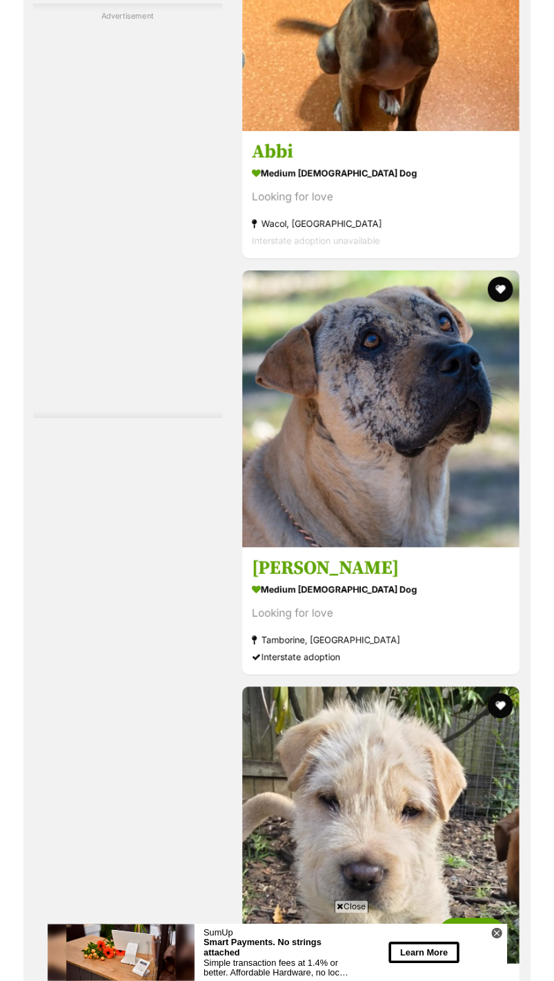
scroll to position [4603, 0]
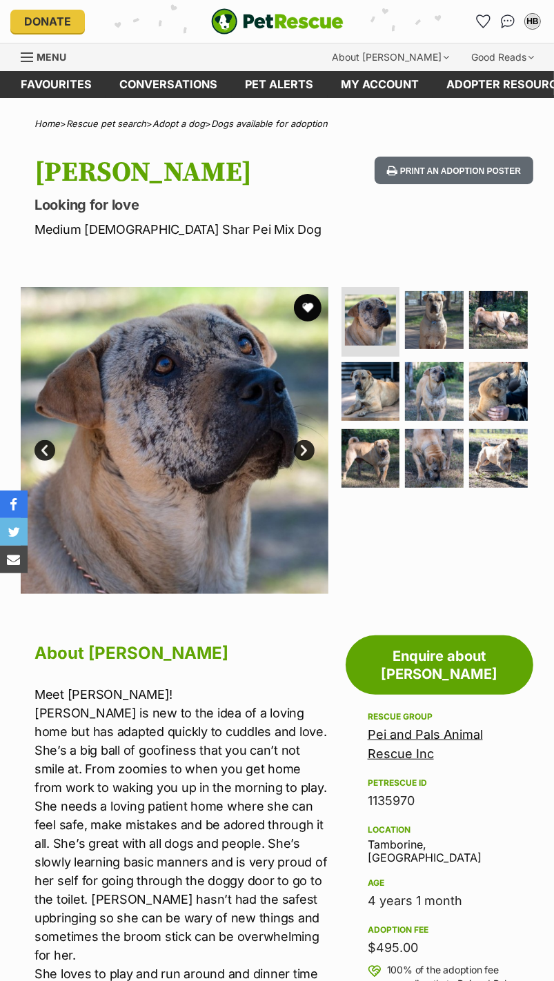
click at [442, 332] on img at bounding box center [434, 320] width 59 height 59
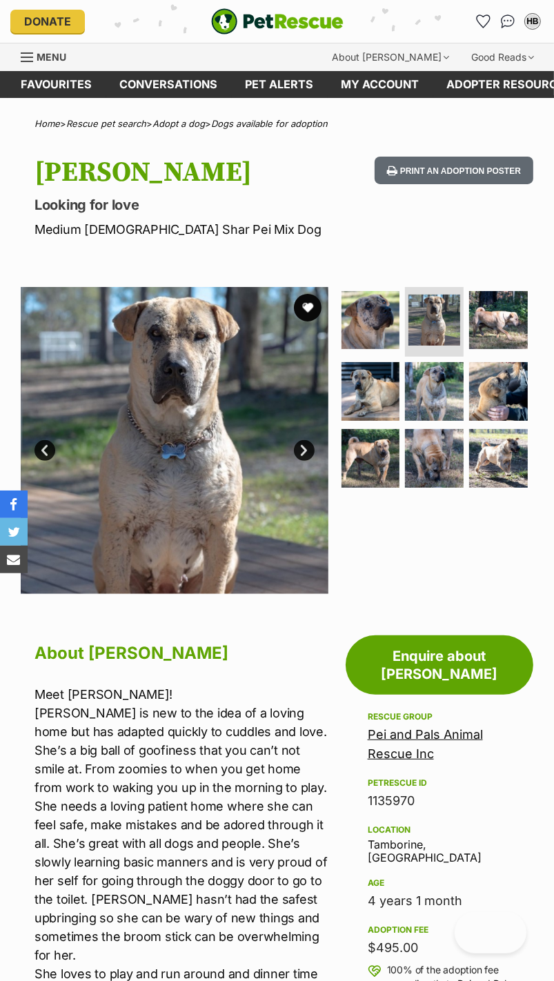
click at [491, 344] on img at bounding box center [498, 320] width 59 height 59
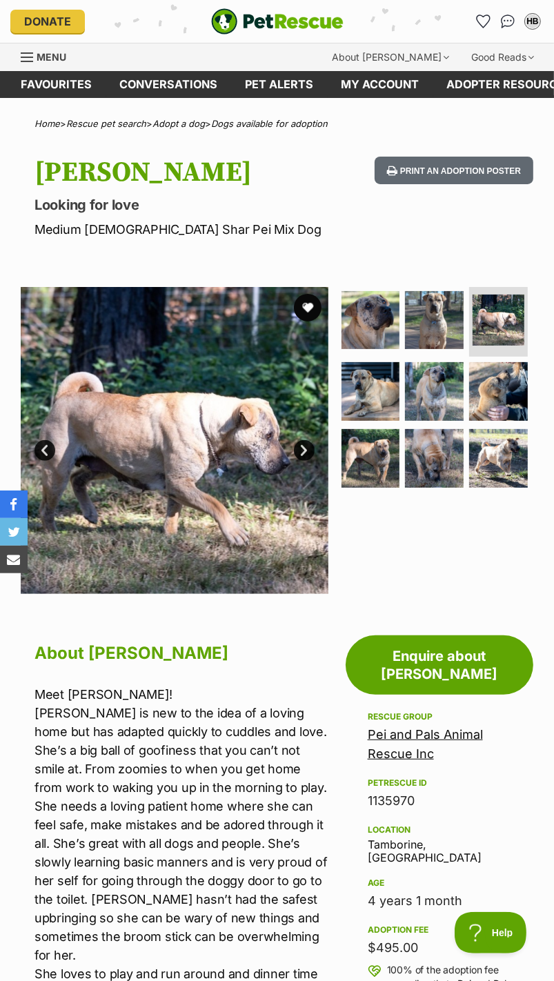
click at [360, 392] on img at bounding box center [371, 391] width 59 height 59
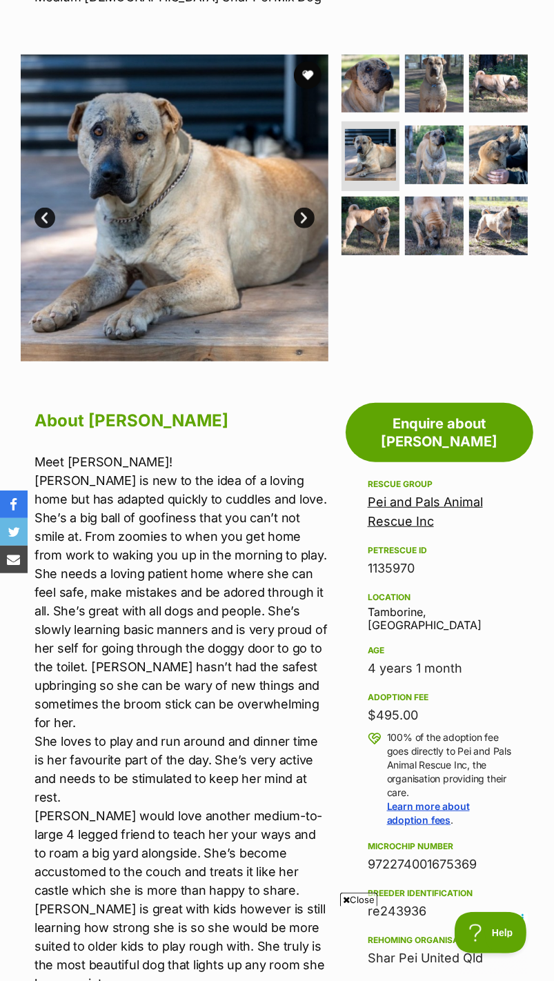
scroll to position [324, 0]
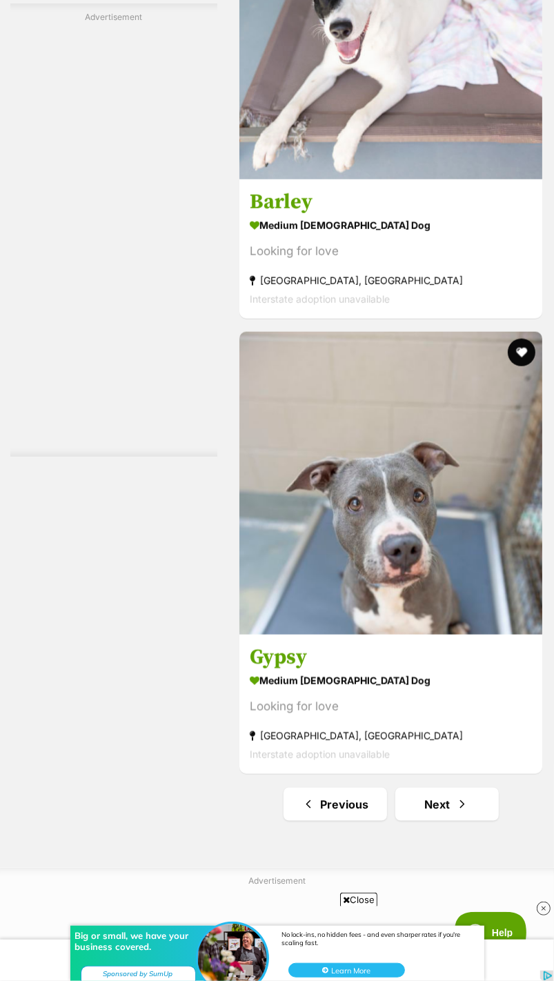
scroll to position [9755, 0]
click at [462, 806] on span "Next page" at bounding box center [462, 804] width 14 height 17
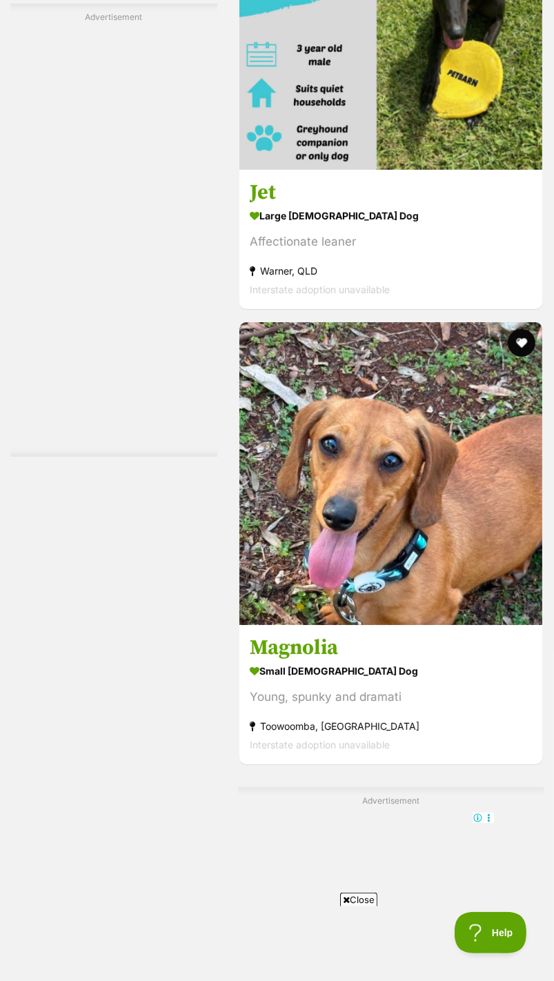
scroll to position [2687, 0]
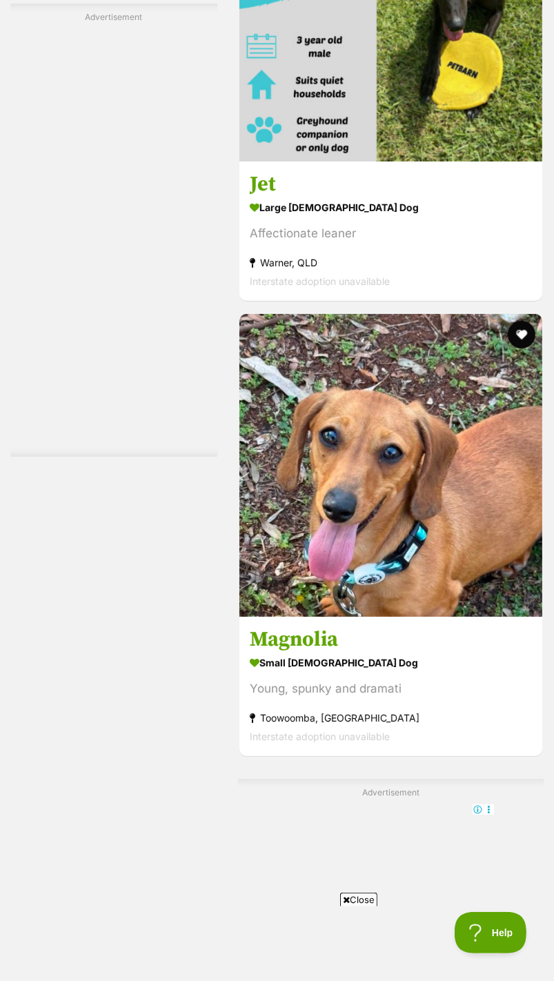
click at [466, 516] on img at bounding box center [390, 465] width 303 height 303
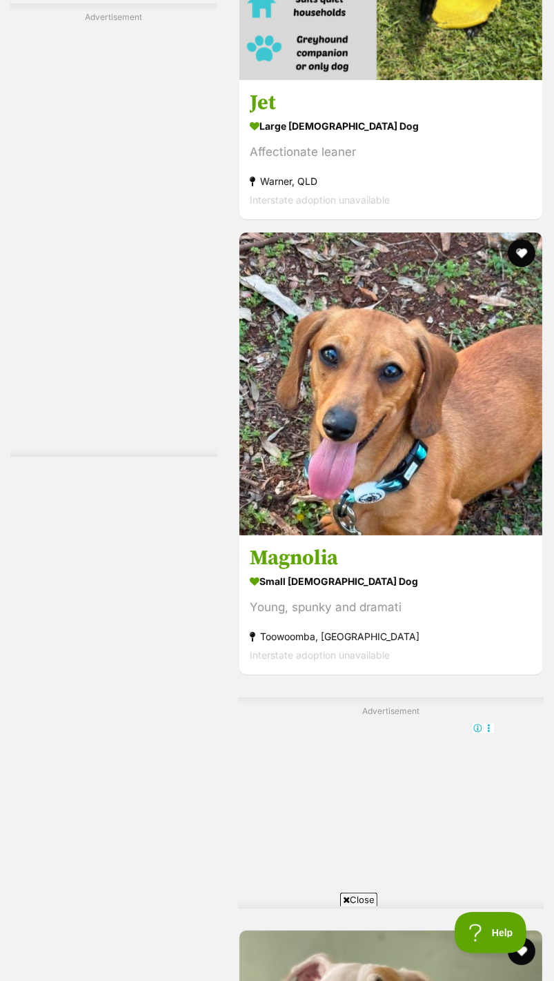
scroll to position [2780, 0]
